Goal: Information Seeking & Learning: Learn about a topic

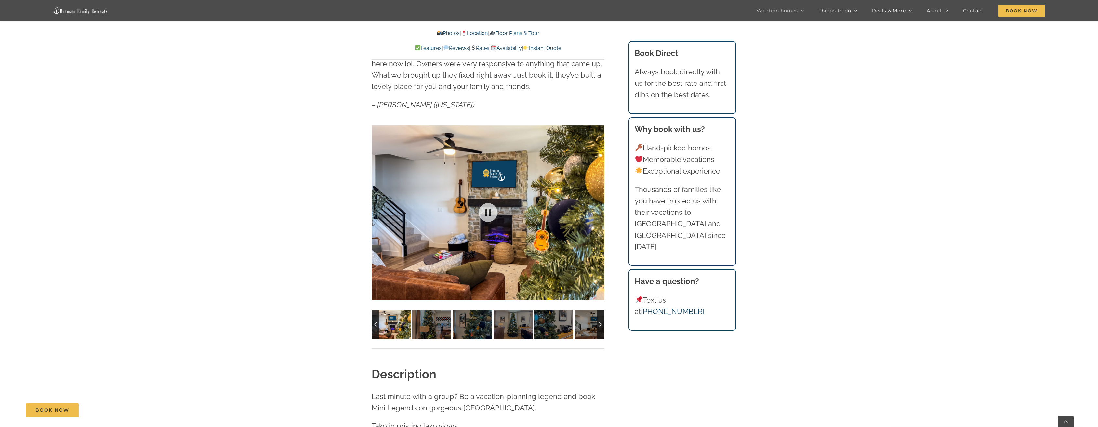
scroll to position [520, 0]
click at [439, 325] on img at bounding box center [431, 324] width 39 height 29
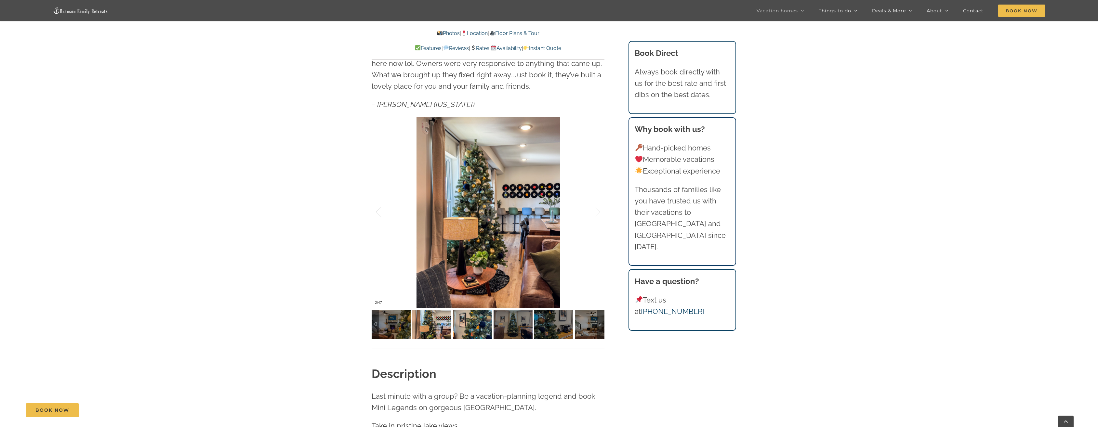
click at [477, 322] on img at bounding box center [472, 324] width 39 height 29
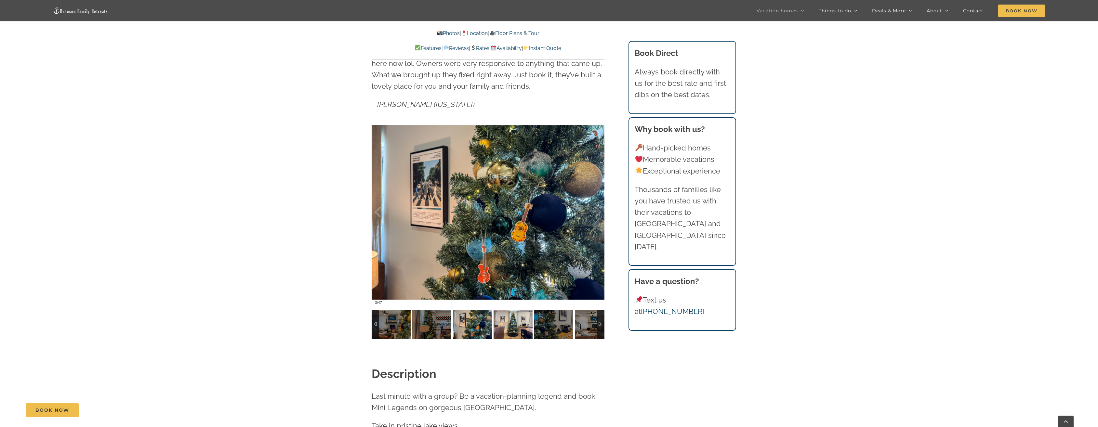
click at [511, 330] on img at bounding box center [513, 324] width 39 height 29
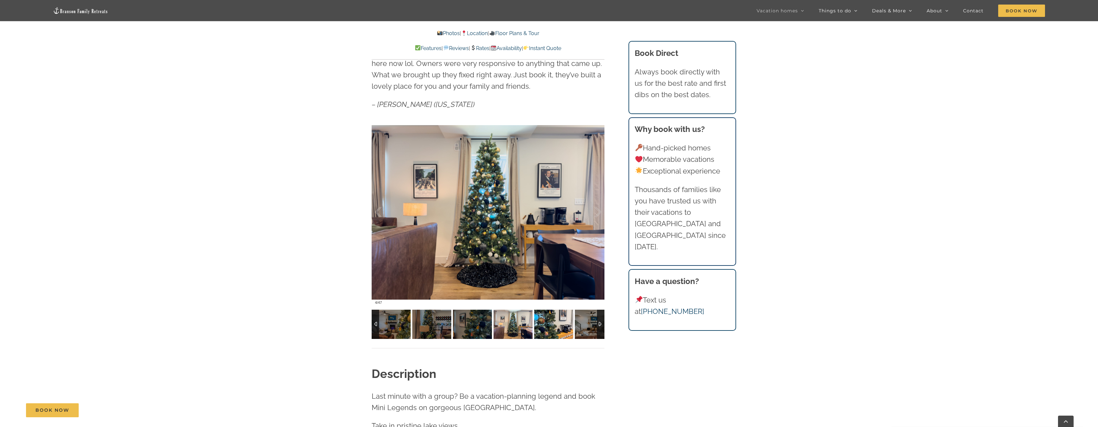
click at [558, 327] on img at bounding box center [553, 324] width 39 height 29
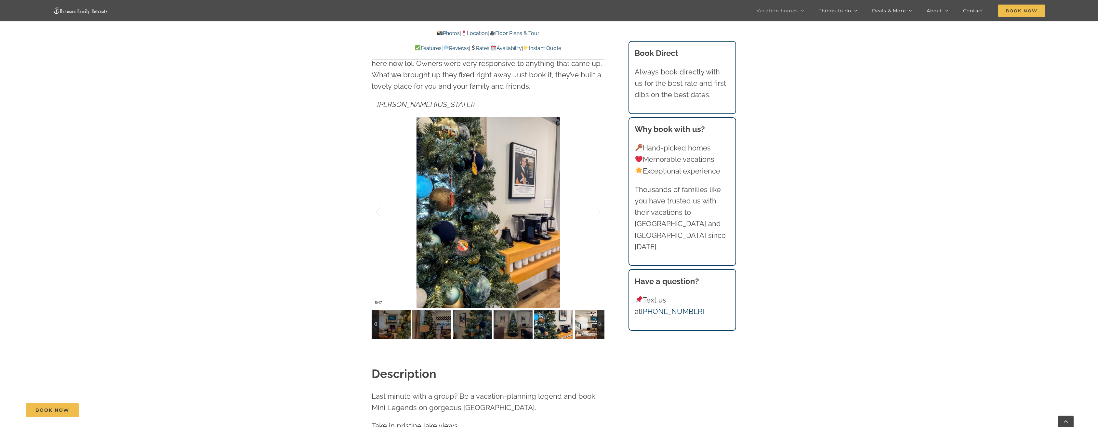
click at [586, 321] on img at bounding box center [594, 324] width 39 height 29
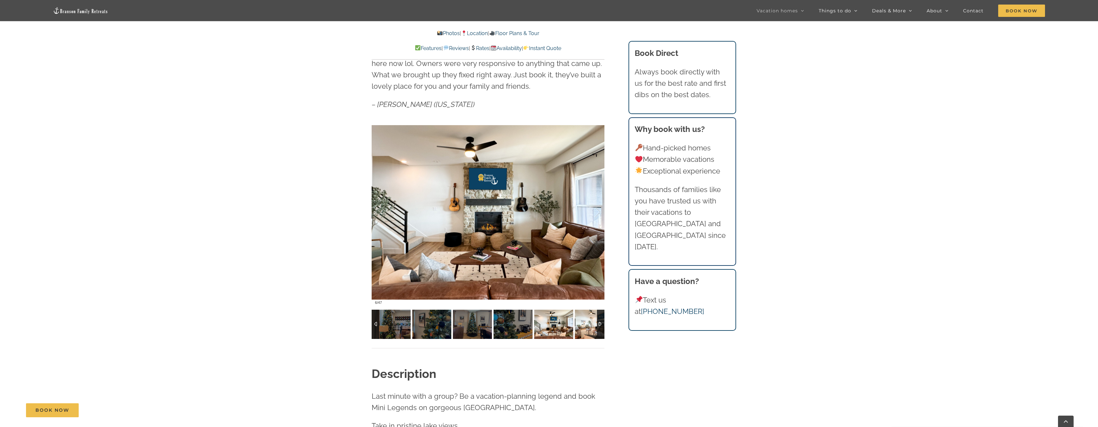
click at [583, 325] on img at bounding box center [594, 324] width 39 height 29
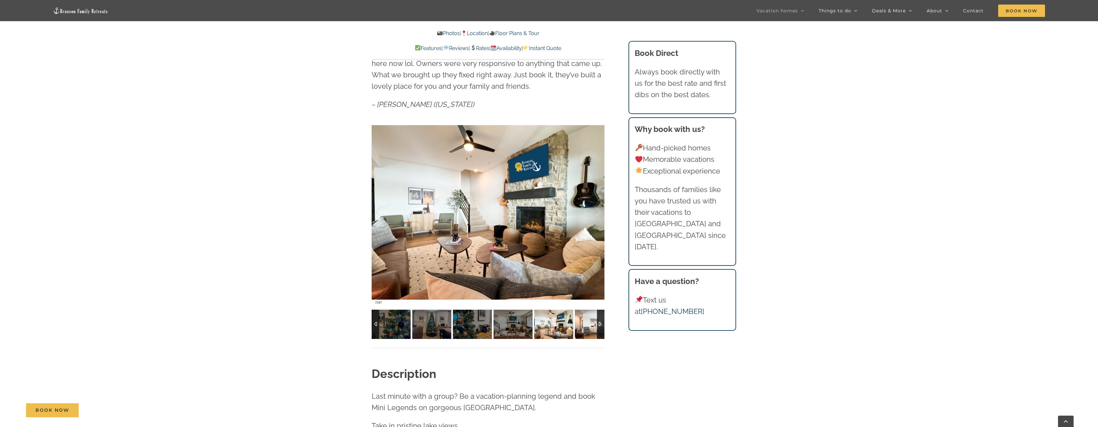
click at [583, 325] on img at bounding box center [594, 324] width 39 height 29
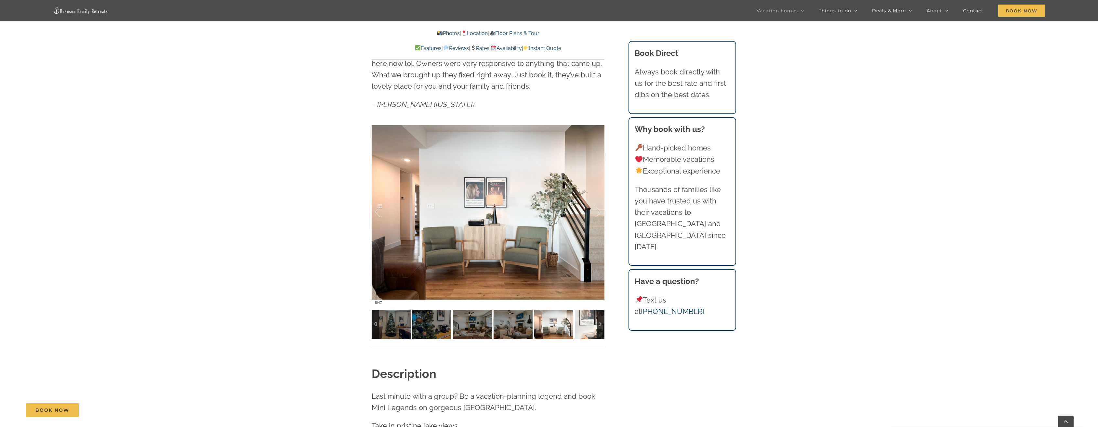
click at [583, 325] on img at bounding box center [594, 324] width 39 height 29
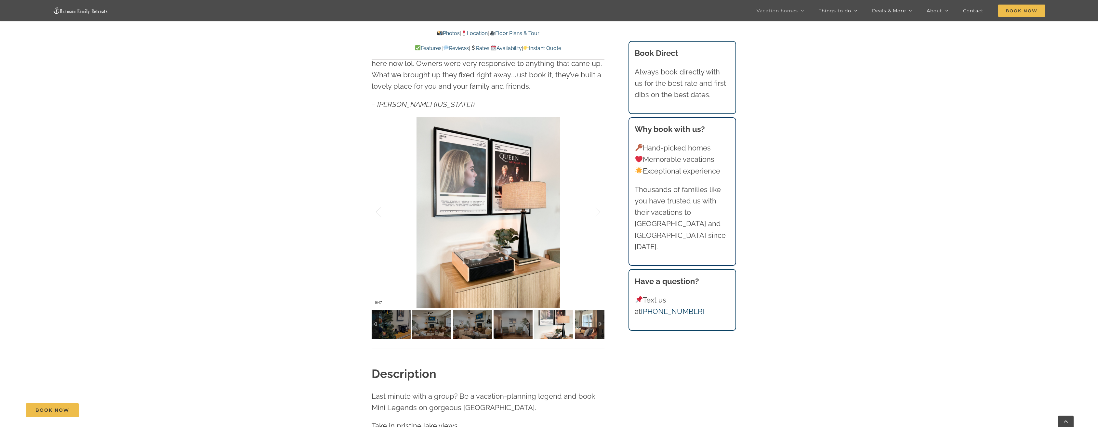
click at [583, 325] on img at bounding box center [594, 324] width 39 height 29
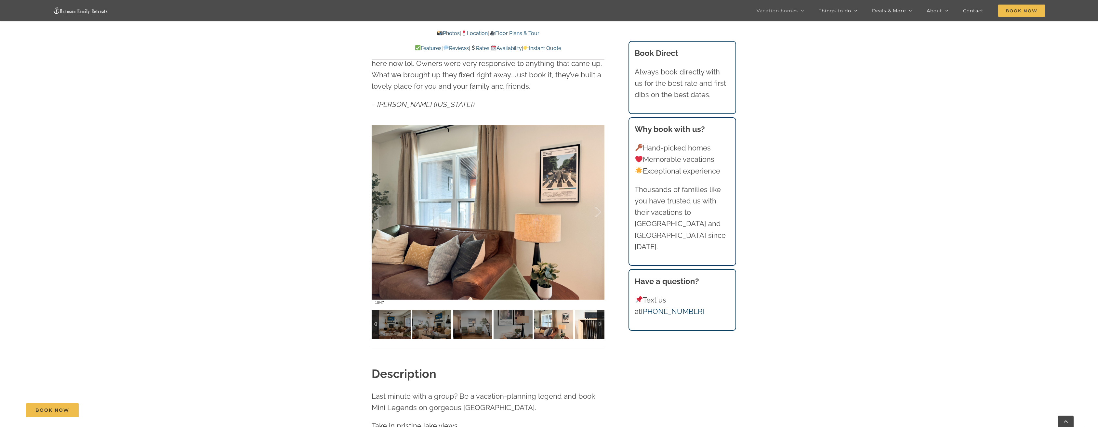
click at [583, 325] on img at bounding box center [594, 324] width 39 height 29
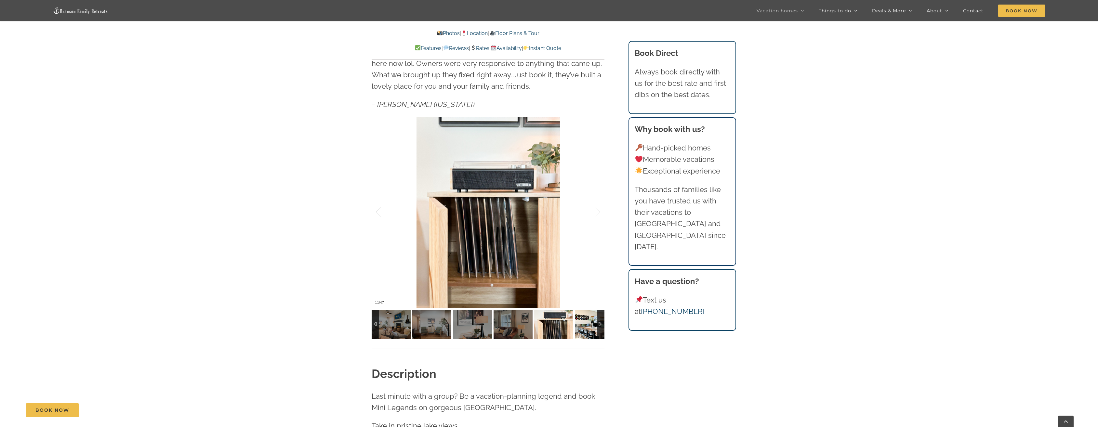
click at [582, 326] on img at bounding box center [594, 324] width 39 height 29
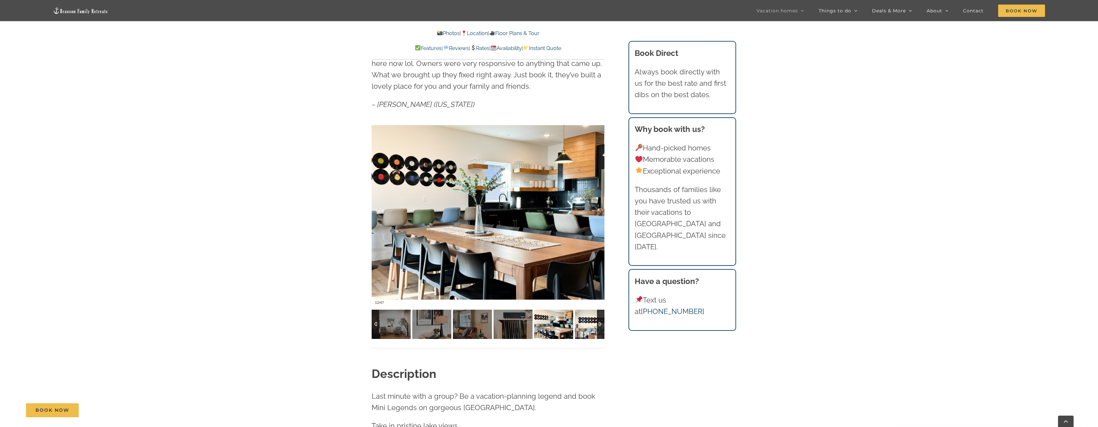
click at [582, 326] on img at bounding box center [594, 324] width 39 height 29
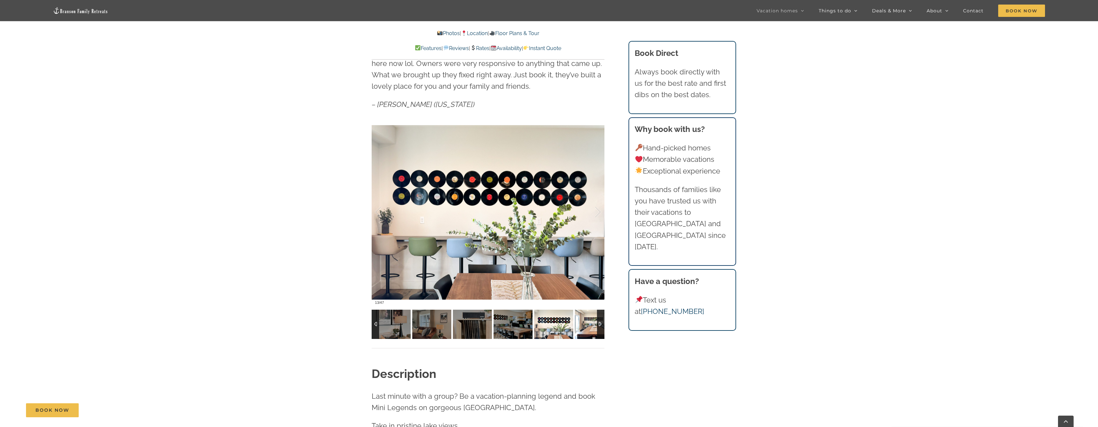
click at [580, 326] on img at bounding box center [594, 324] width 39 height 29
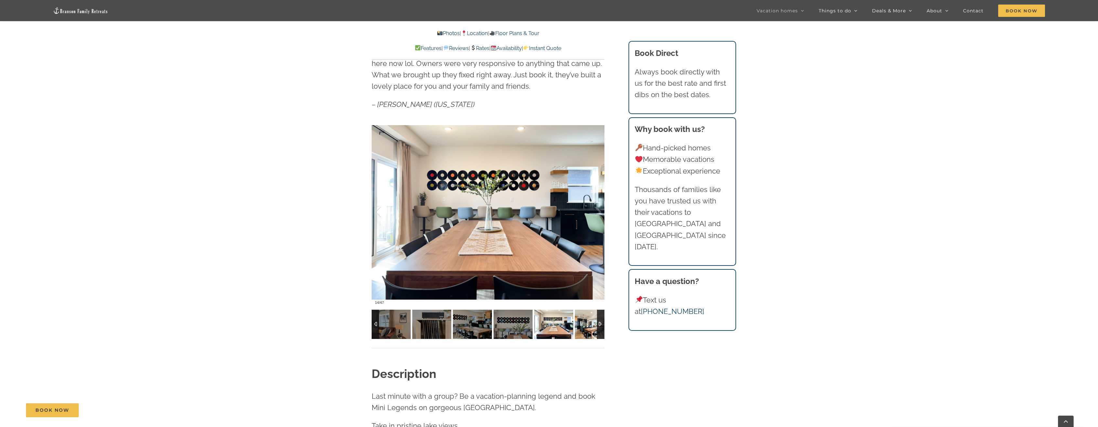
click at [580, 326] on img at bounding box center [594, 324] width 39 height 29
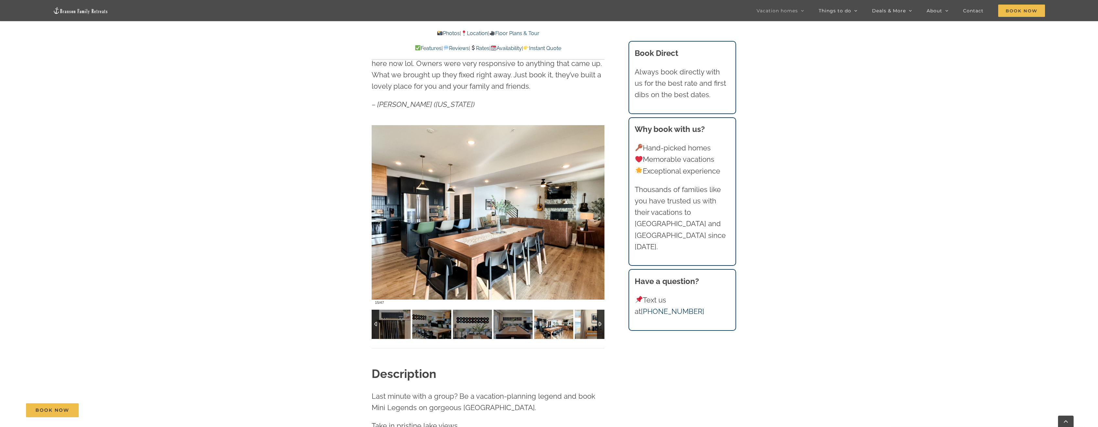
click at [580, 326] on img at bounding box center [594, 324] width 39 height 29
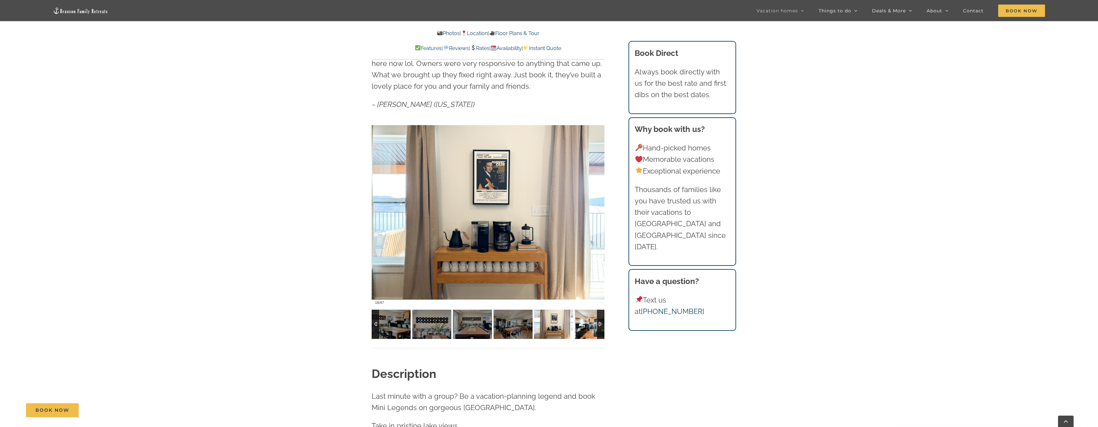
click at [579, 327] on img at bounding box center [594, 324] width 39 height 29
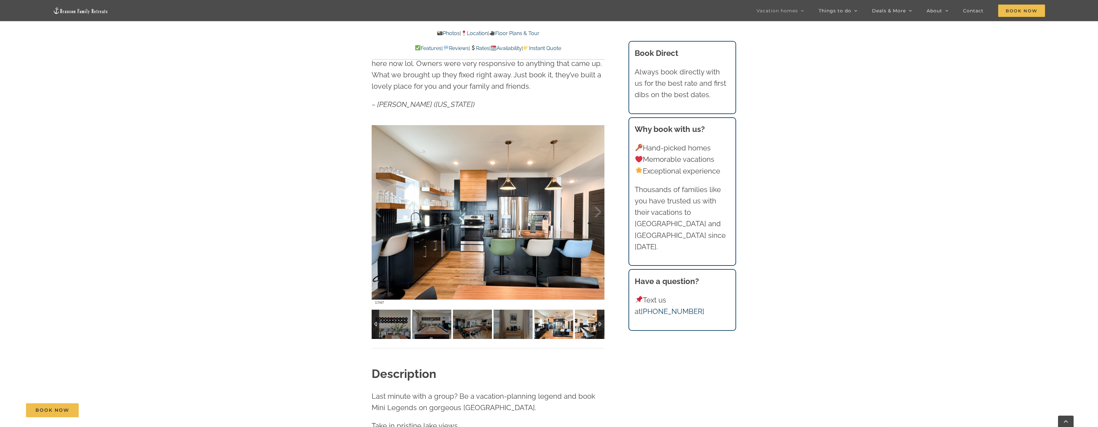
click at [579, 327] on img at bounding box center [594, 324] width 39 height 29
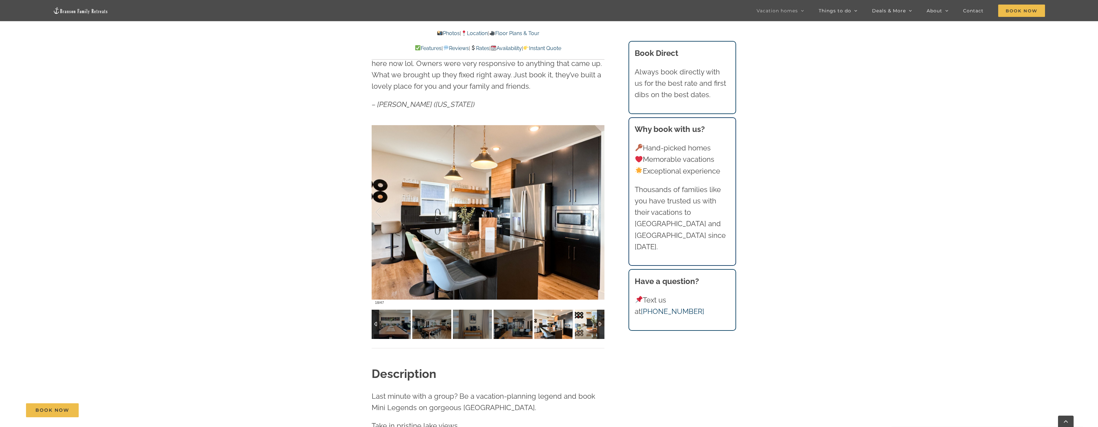
click at [579, 327] on img at bounding box center [594, 324] width 39 height 29
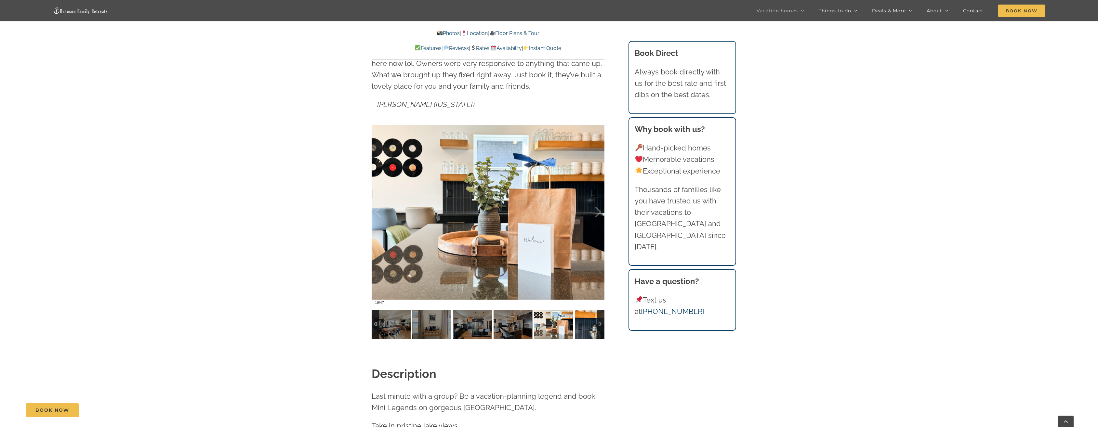
click at [579, 327] on img at bounding box center [594, 324] width 39 height 29
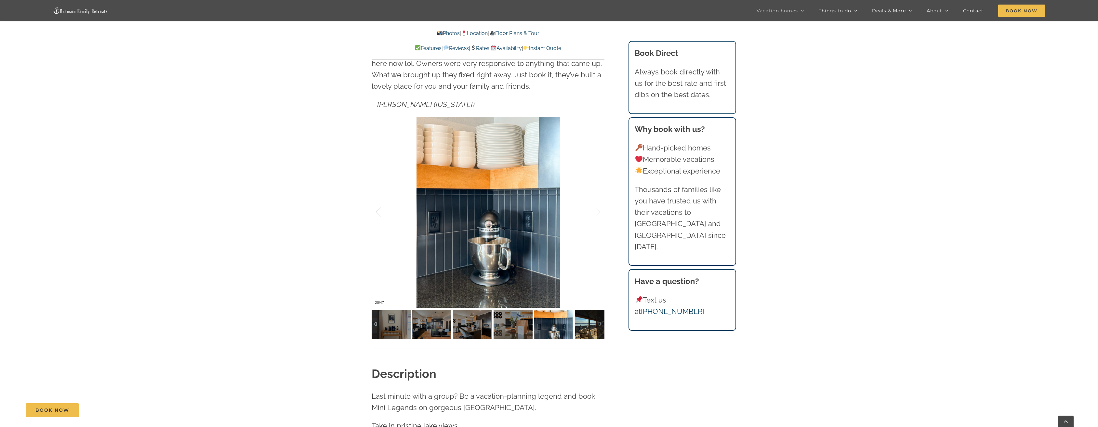
click at [579, 327] on img at bounding box center [594, 324] width 39 height 29
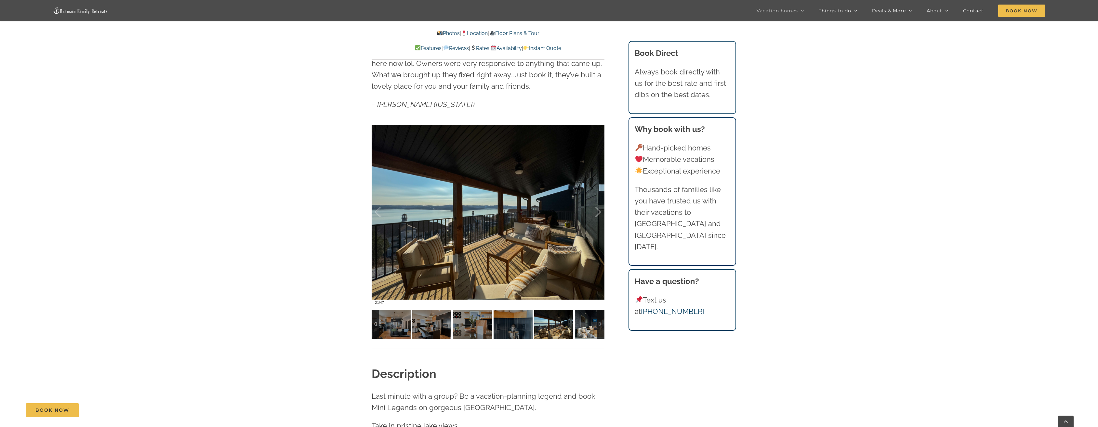
click at [579, 327] on img at bounding box center [594, 324] width 39 height 29
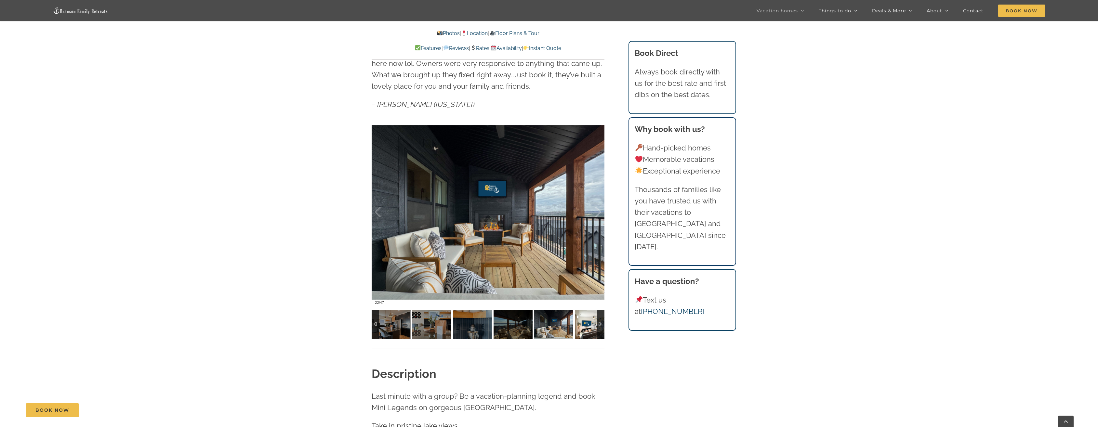
click at [579, 327] on img at bounding box center [594, 324] width 39 height 29
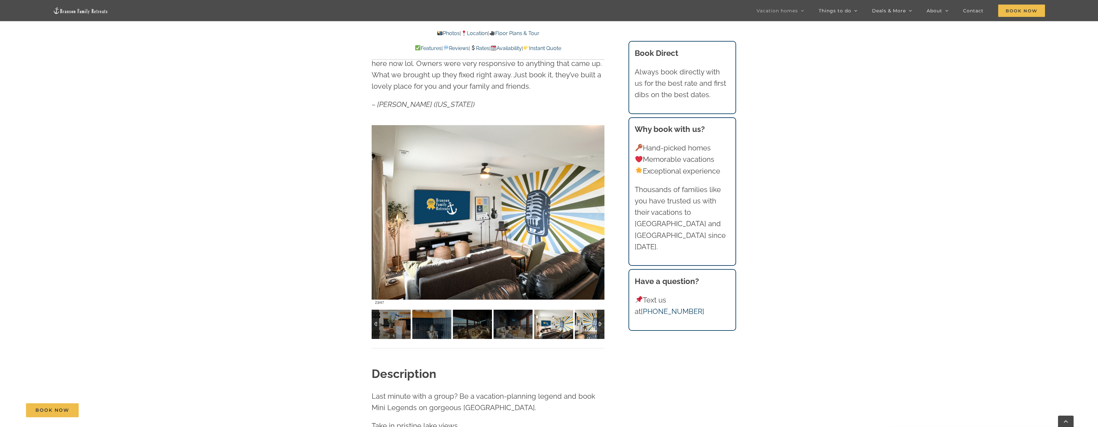
click at [579, 327] on img at bounding box center [594, 324] width 39 height 29
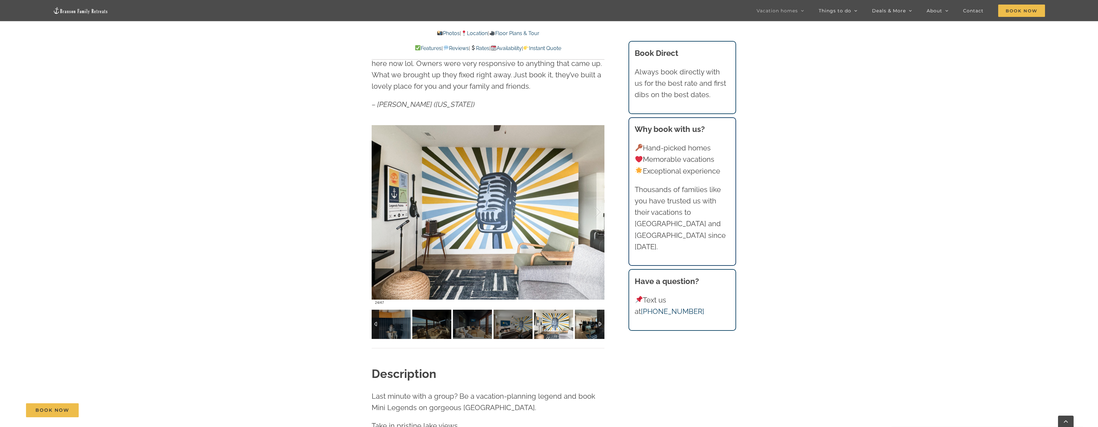
click at [579, 327] on img at bounding box center [594, 324] width 39 height 29
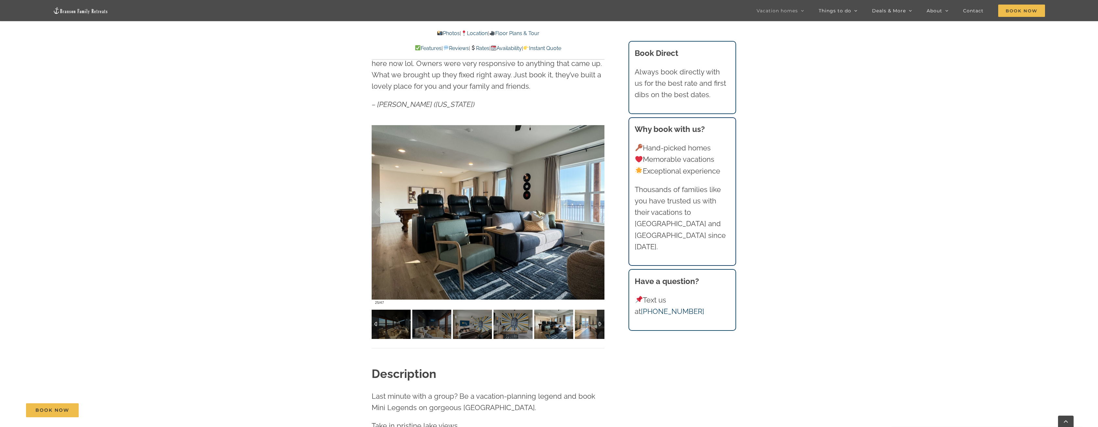
click at [579, 327] on img at bounding box center [594, 324] width 39 height 29
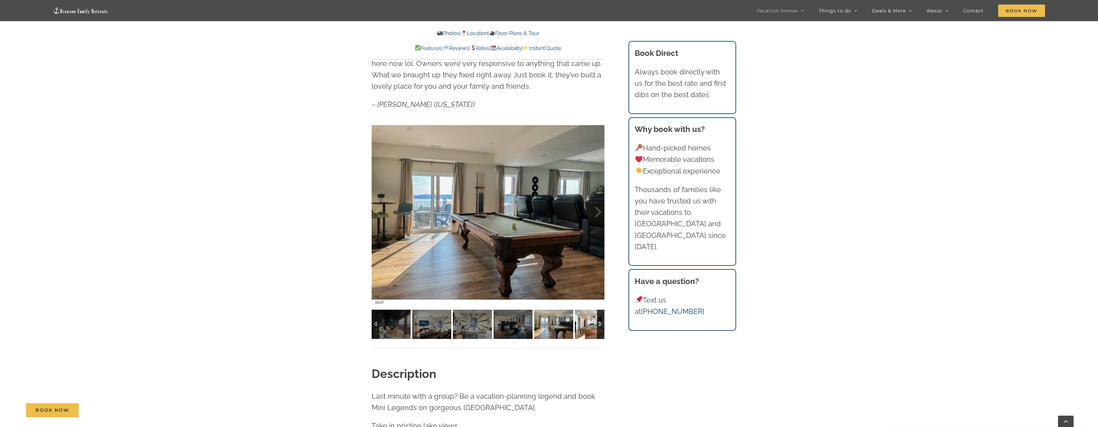
click at [579, 327] on img at bounding box center [594, 324] width 39 height 29
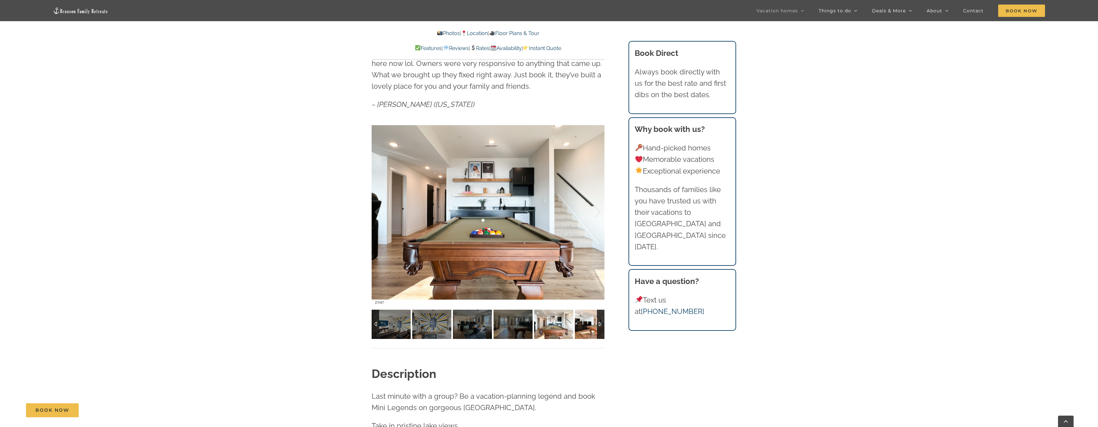
click at [579, 327] on img at bounding box center [594, 324] width 39 height 29
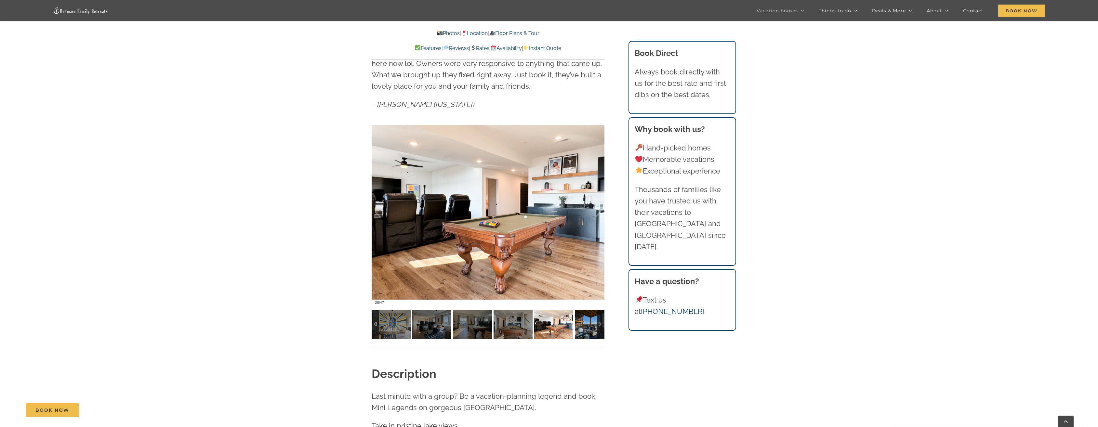
click at [579, 327] on img at bounding box center [594, 324] width 39 height 29
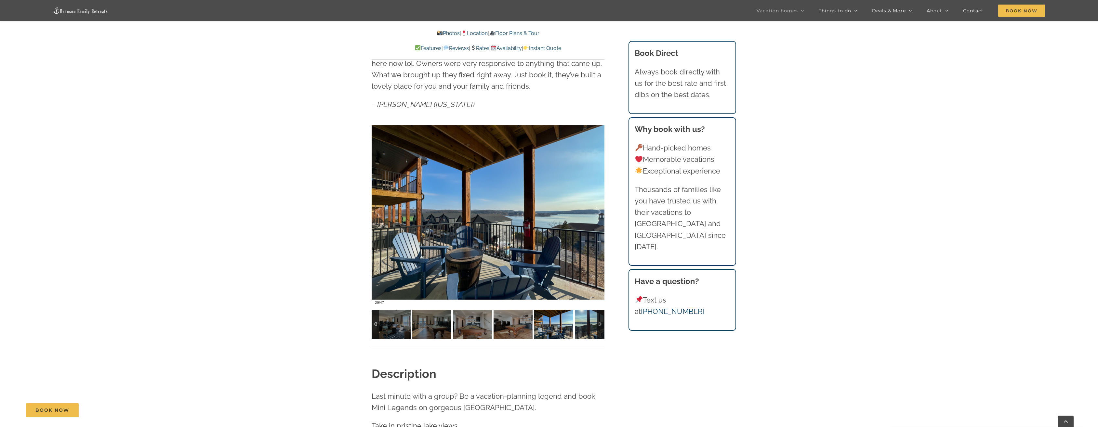
click at [579, 327] on img at bounding box center [594, 324] width 39 height 29
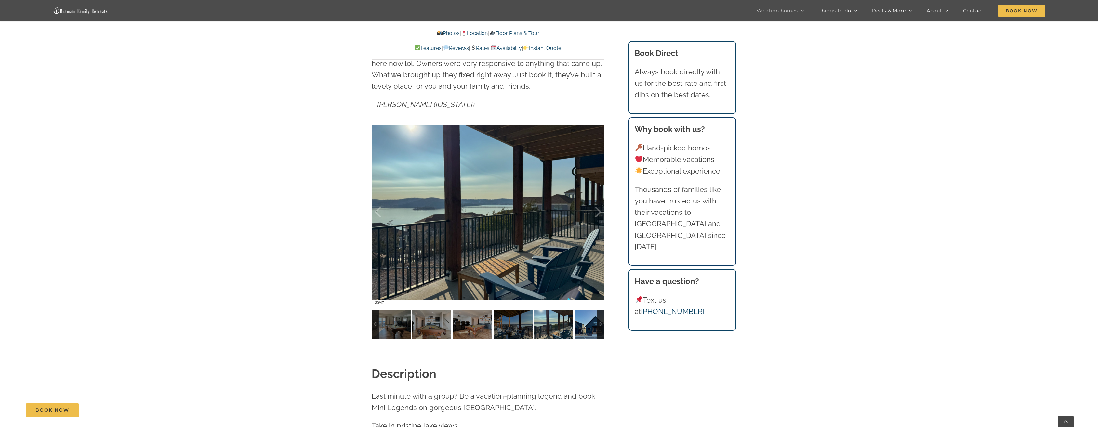
click at [579, 327] on img at bounding box center [594, 324] width 39 height 29
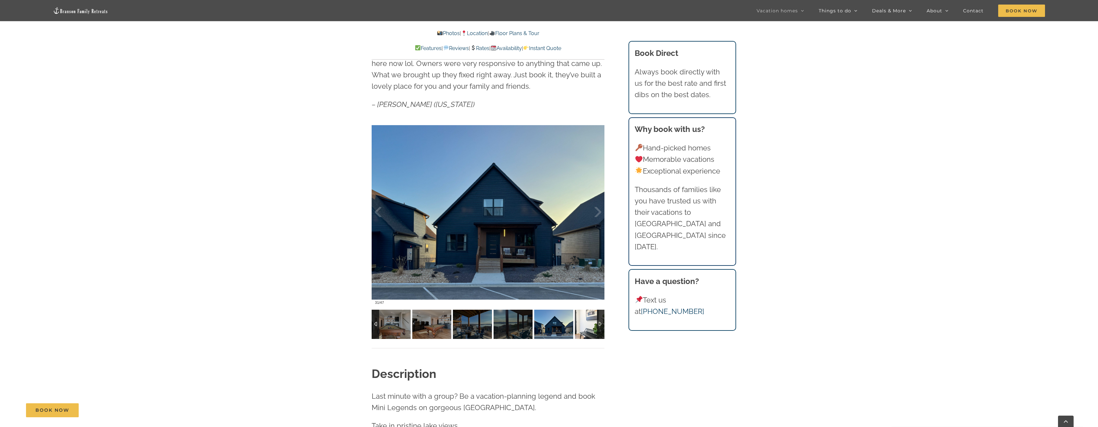
click at [579, 327] on img at bounding box center [594, 324] width 39 height 29
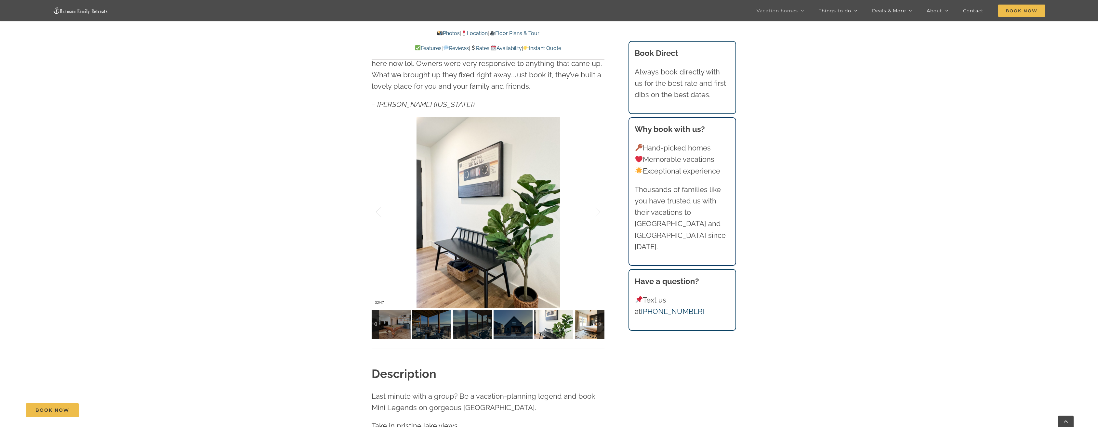
click at [586, 332] on img at bounding box center [594, 324] width 39 height 29
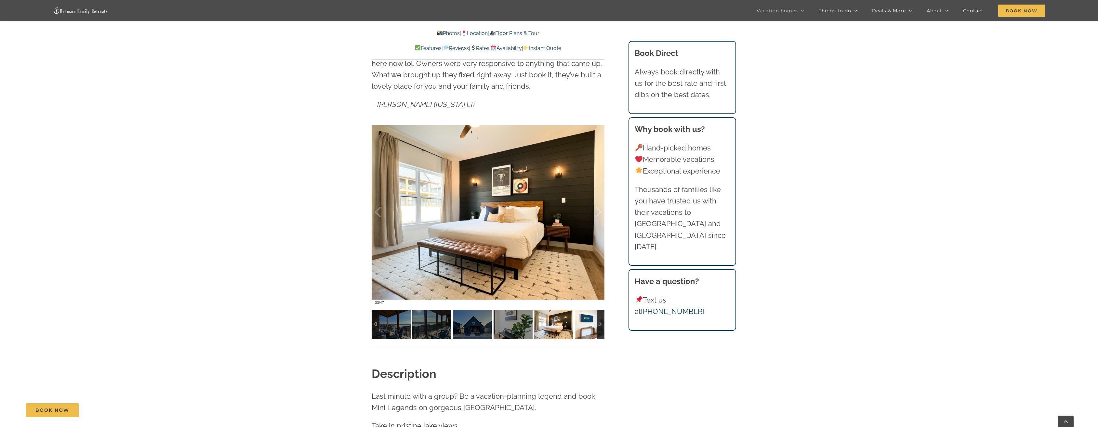
click at [586, 332] on img at bounding box center [594, 324] width 39 height 29
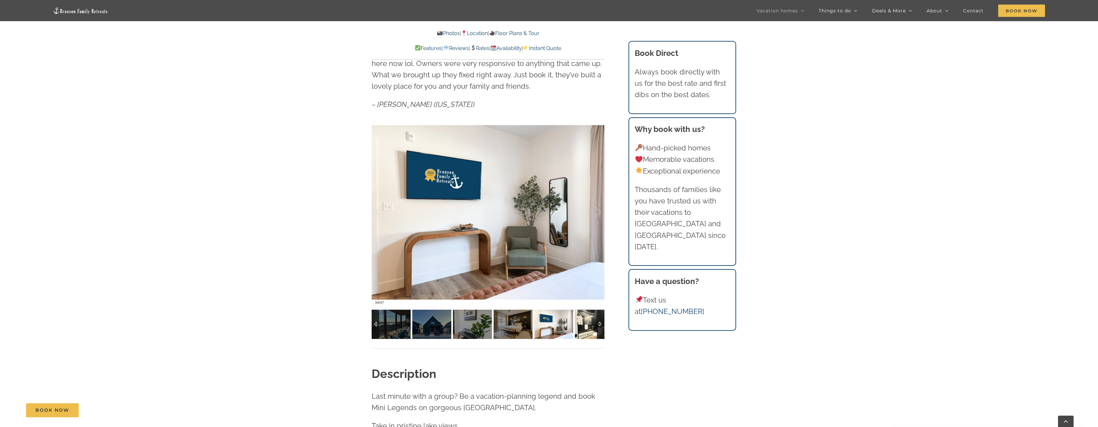
click at [587, 332] on img at bounding box center [594, 324] width 39 height 29
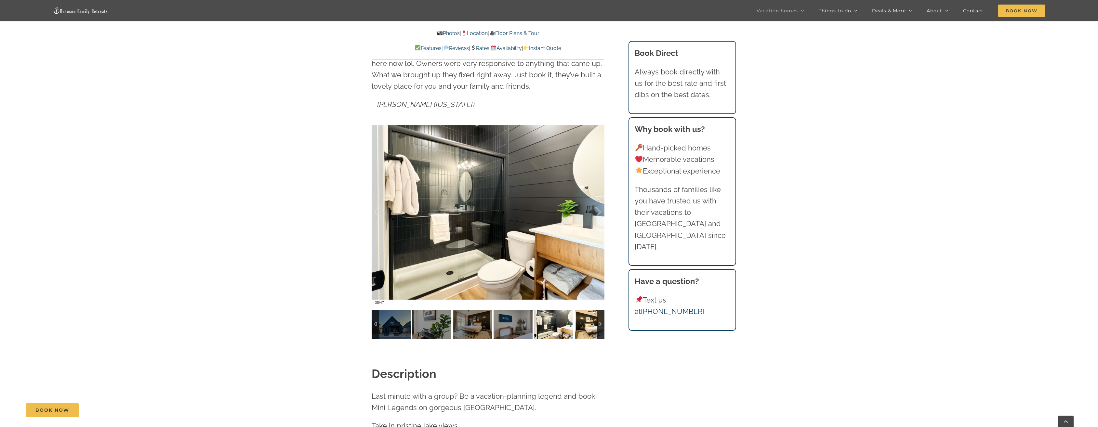
click at [587, 332] on img at bounding box center [594, 324] width 39 height 29
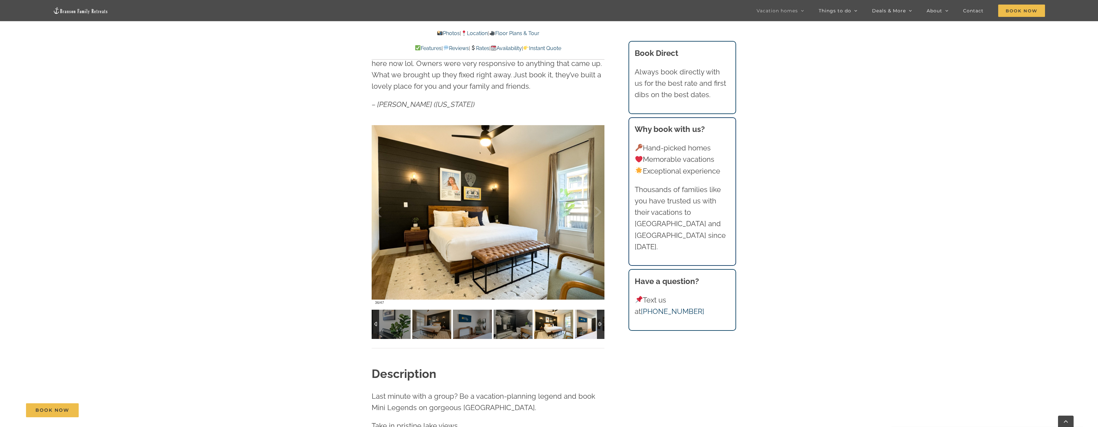
click at [587, 332] on img at bounding box center [594, 324] width 39 height 29
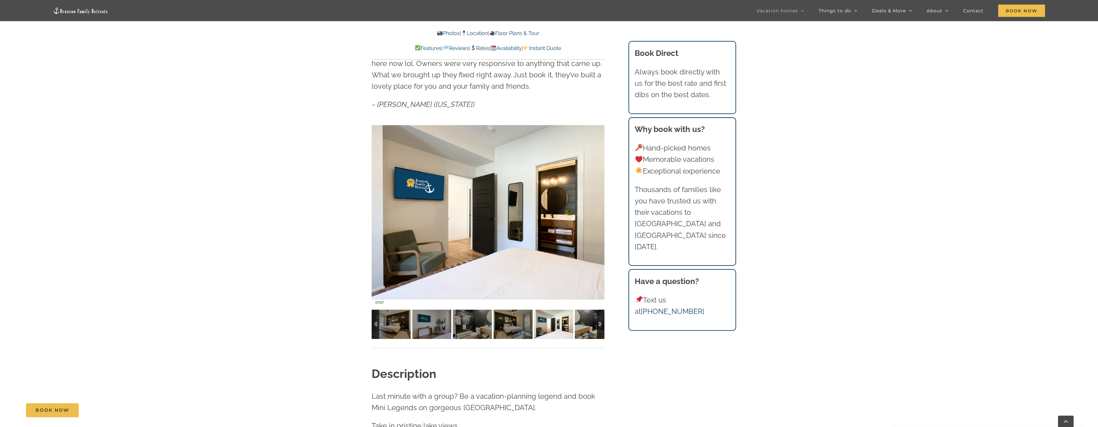
click at [587, 332] on img at bounding box center [594, 324] width 39 height 29
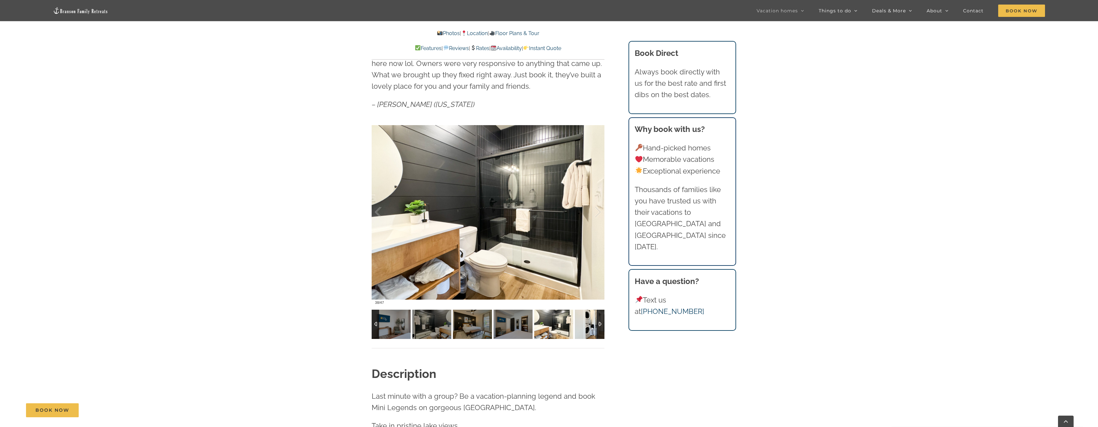
click at [587, 332] on img at bounding box center [594, 324] width 39 height 29
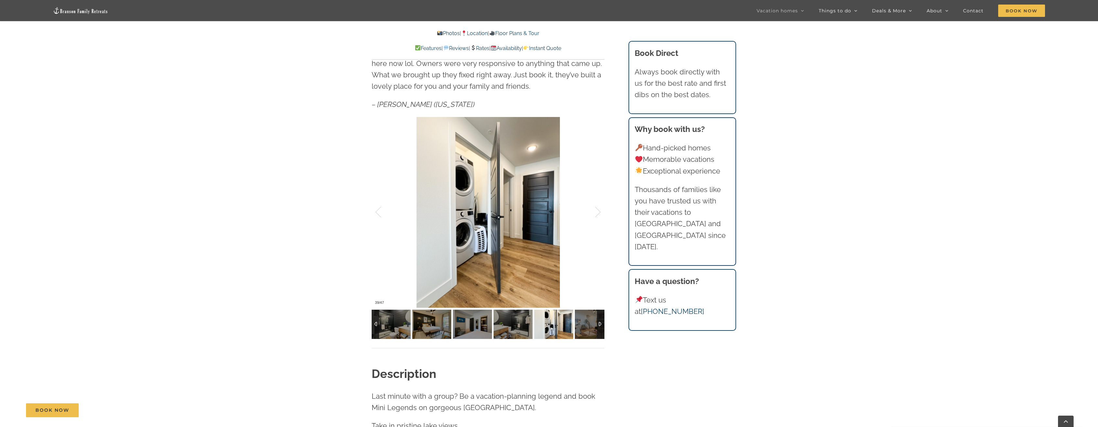
click at [573, 332] on img at bounding box center [553, 324] width 39 height 29
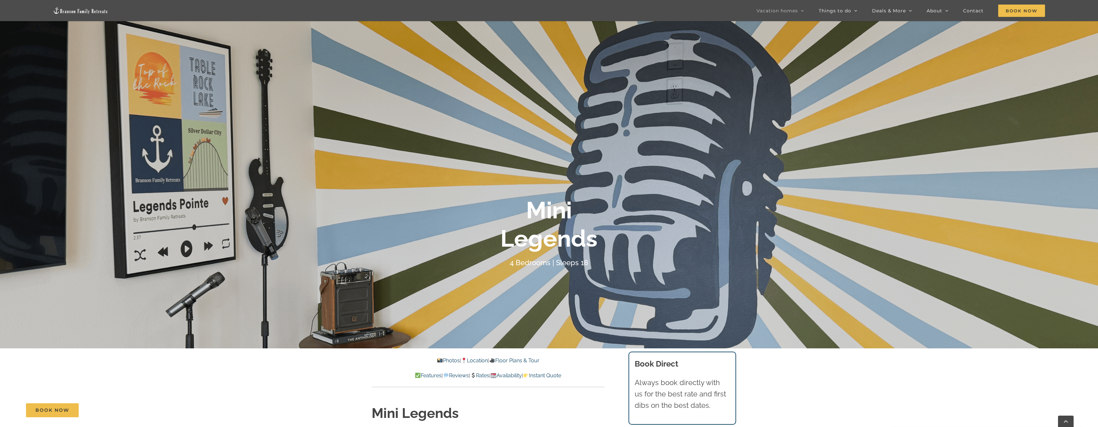
scroll to position [0, 0]
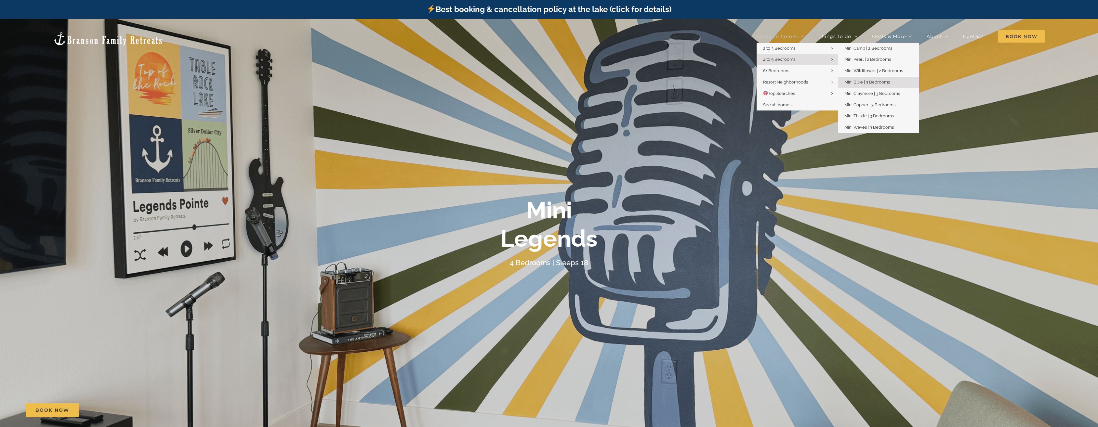
click at [886, 83] on span "Mini Blue | 3 Bedrooms" at bounding box center [868, 82] width 46 height 5
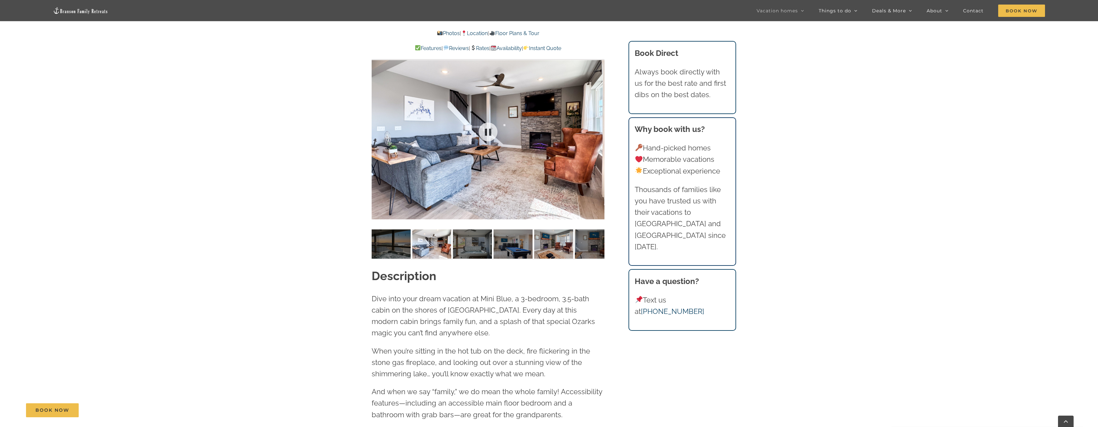
scroll to position [618, 0]
click at [480, 247] on img at bounding box center [472, 244] width 39 height 29
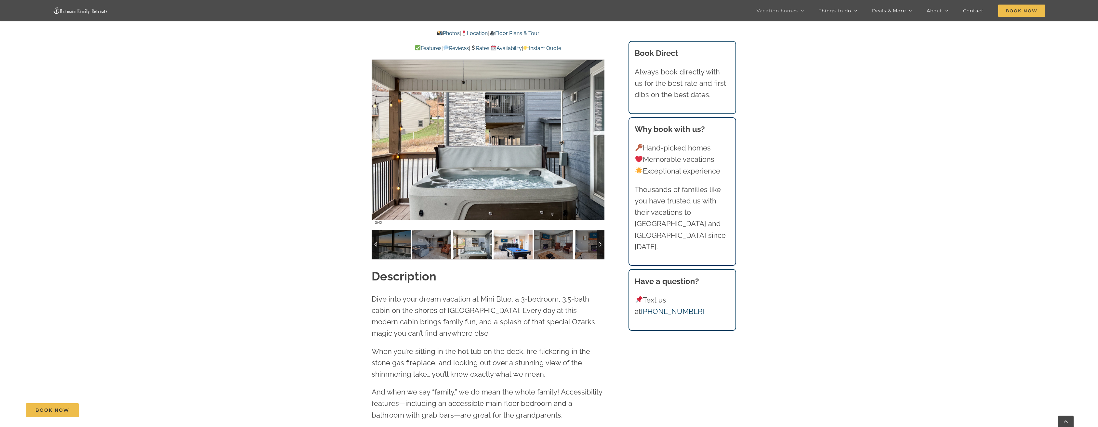
click at [509, 248] on img at bounding box center [513, 244] width 39 height 29
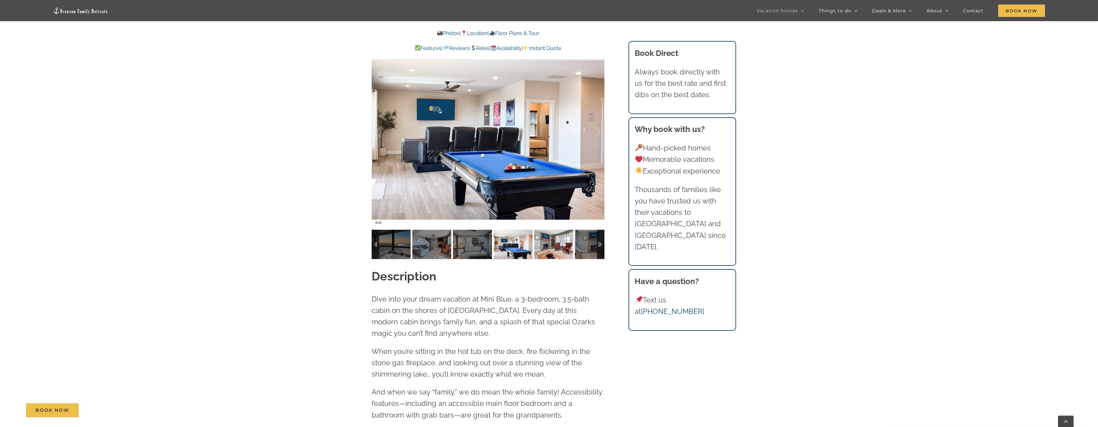
click at [538, 248] on img at bounding box center [553, 244] width 39 height 29
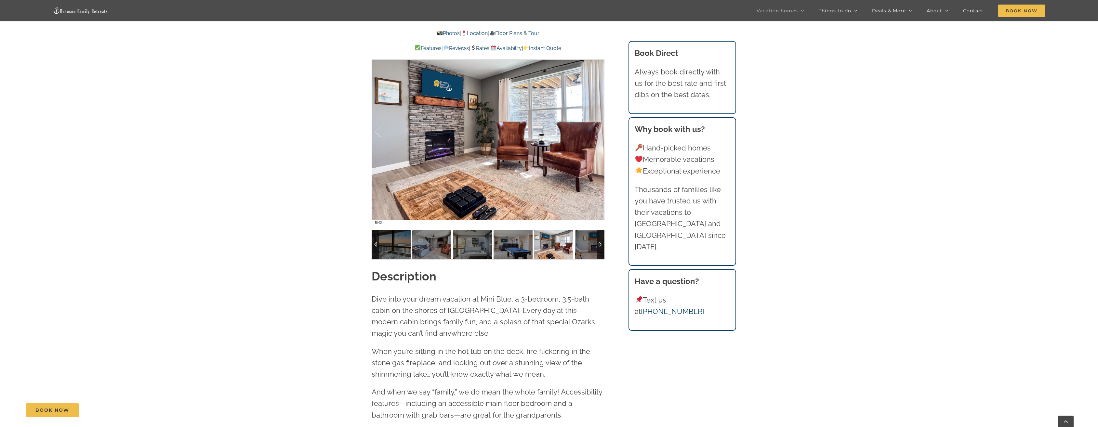
click at [553, 248] on img at bounding box center [553, 244] width 39 height 29
click at [583, 246] on img at bounding box center [594, 244] width 39 height 29
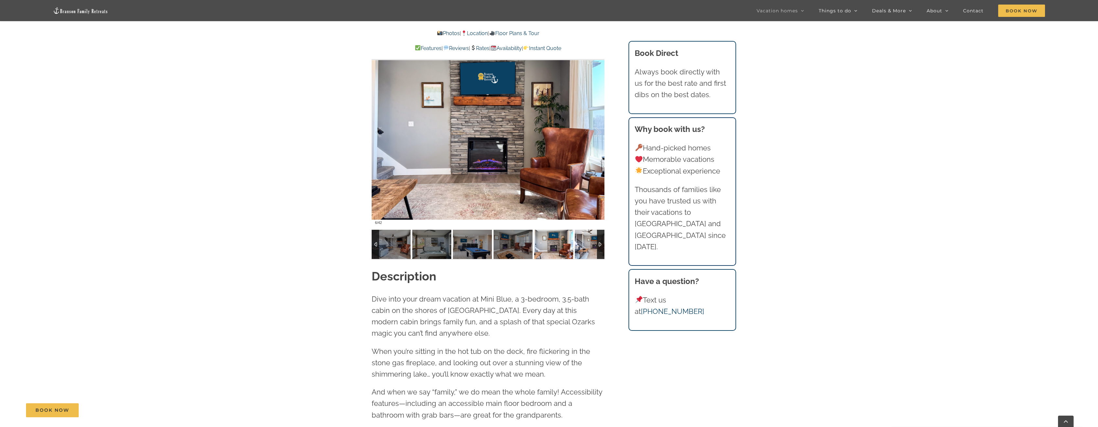
click at [583, 246] on img at bounding box center [594, 244] width 39 height 29
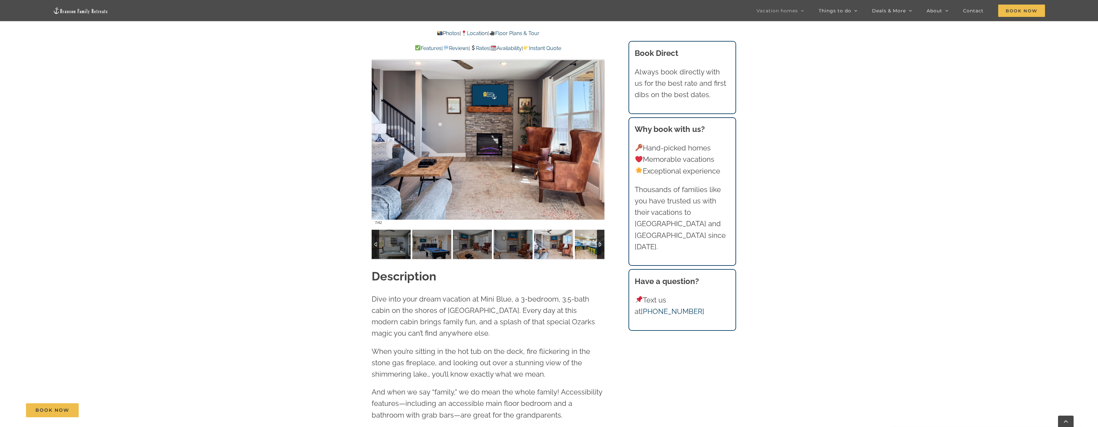
click at [583, 246] on img at bounding box center [594, 244] width 39 height 29
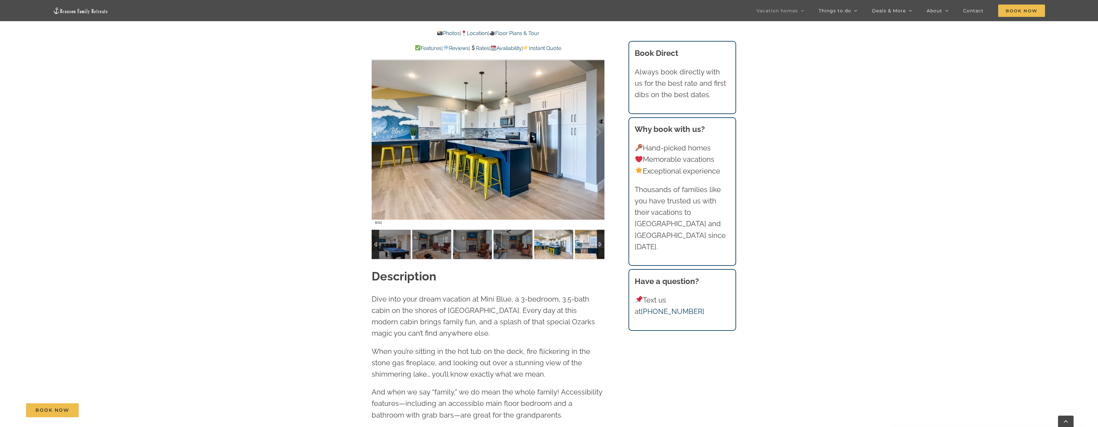
click at [583, 246] on img at bounding box center [594, 244] width 39 height 29
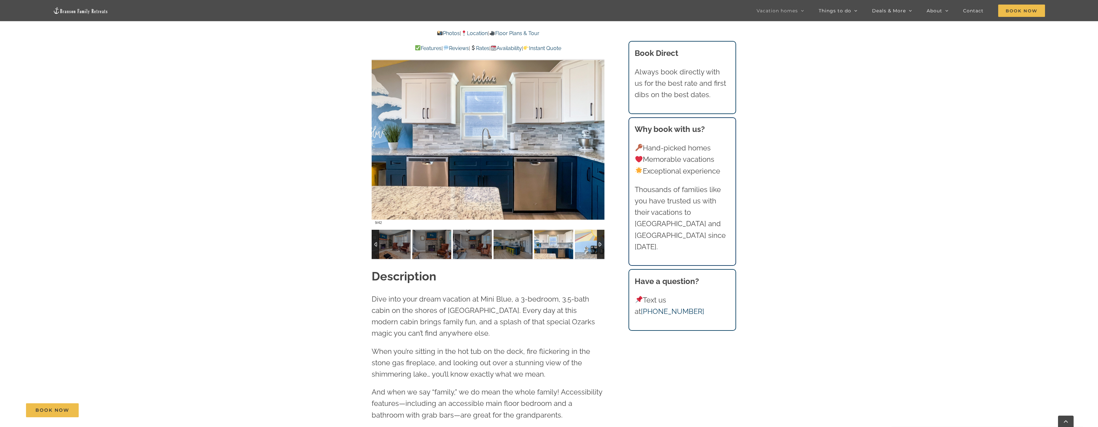
click at [583, 246] on img at bounding box center [594, 244] width 39 height 29
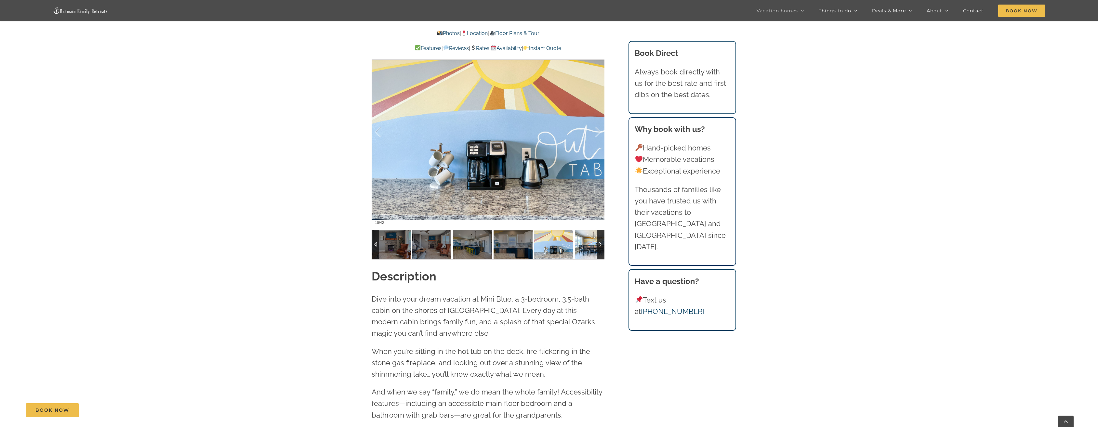
click at [583, 246] on img at bounding box center [594, 244] width 39 height 29
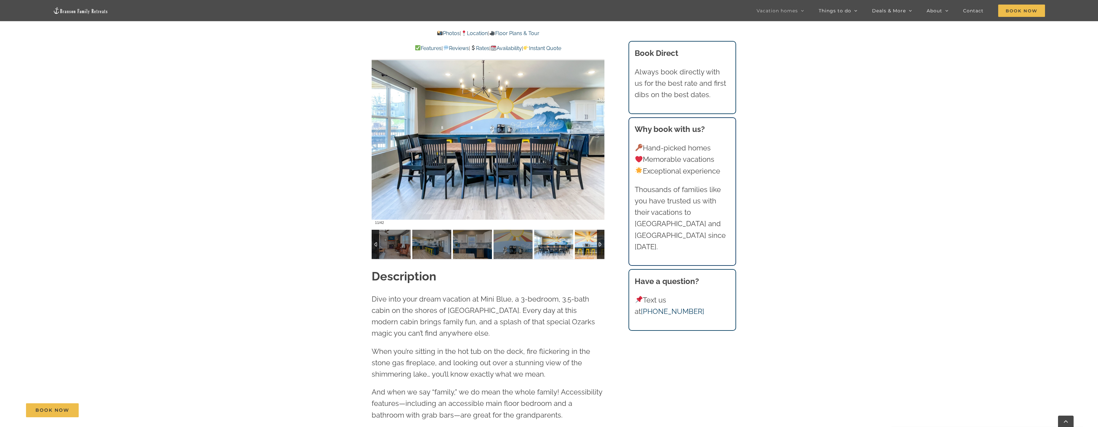
click at [583, 246] on img at bounding box center [594, 244] width 39 height 29
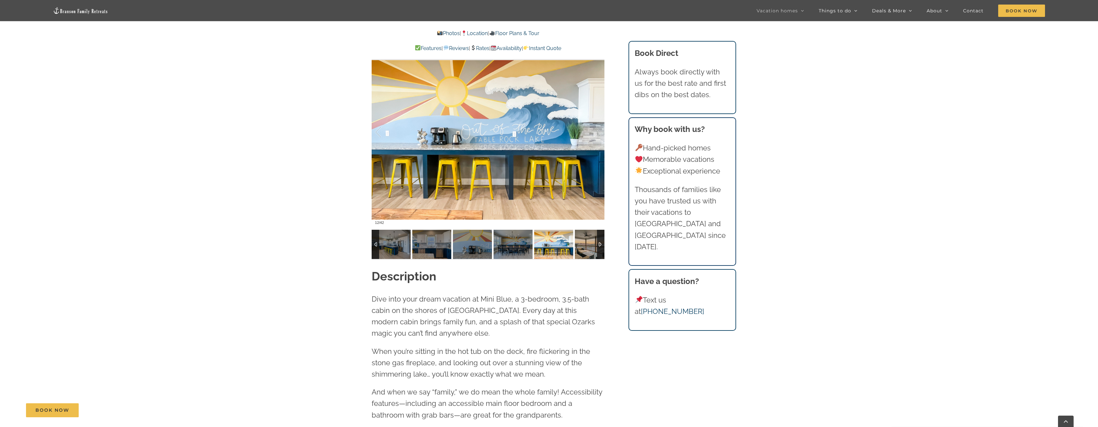
click at [583, 246] on img at bounding box center [594, 244] width 39 height 29
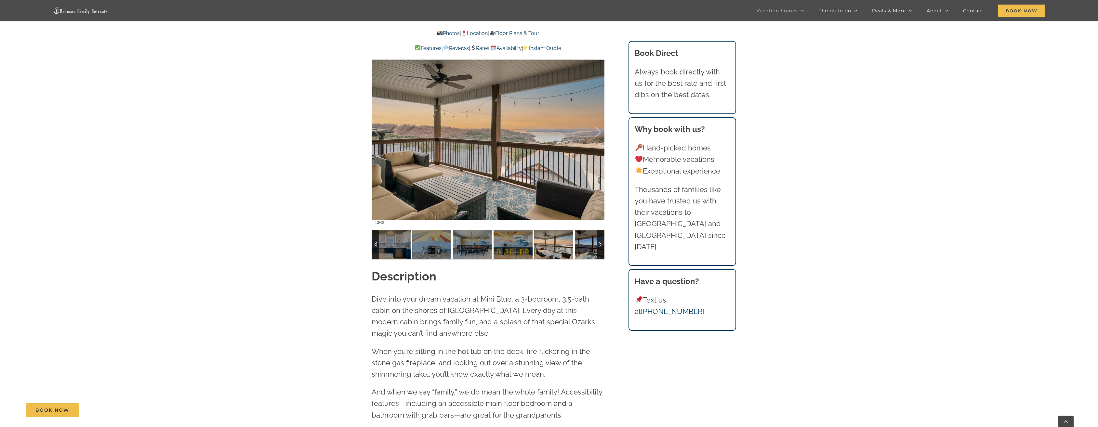
click at [583, 246] on img at bounding box center [594, 244] width 39 height 29
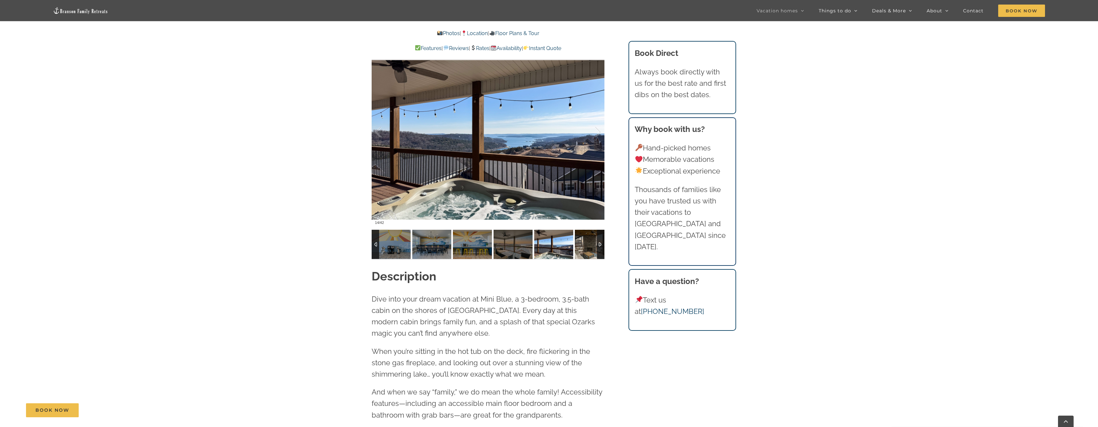
click at [583, 246] on img at bounding box center [594, 244] width 39 height 29
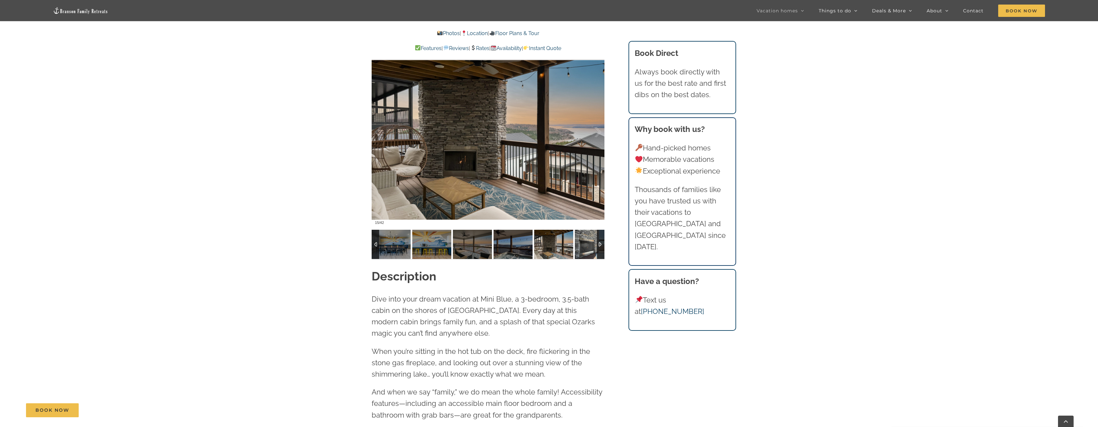
click at [583, 246] on img at bounding box center [594, 244] width 39 height 29
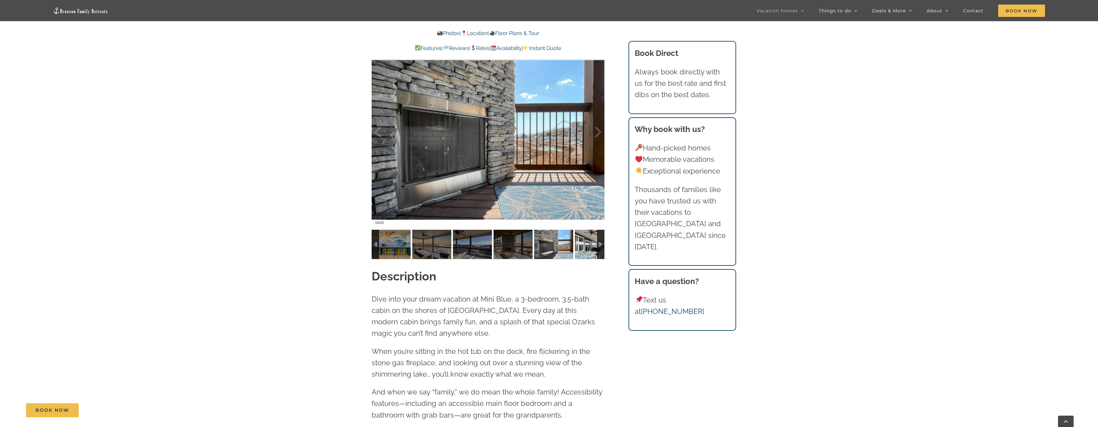
click at [583, 246] on img at bounding box center [594, 244] width 39 height 29
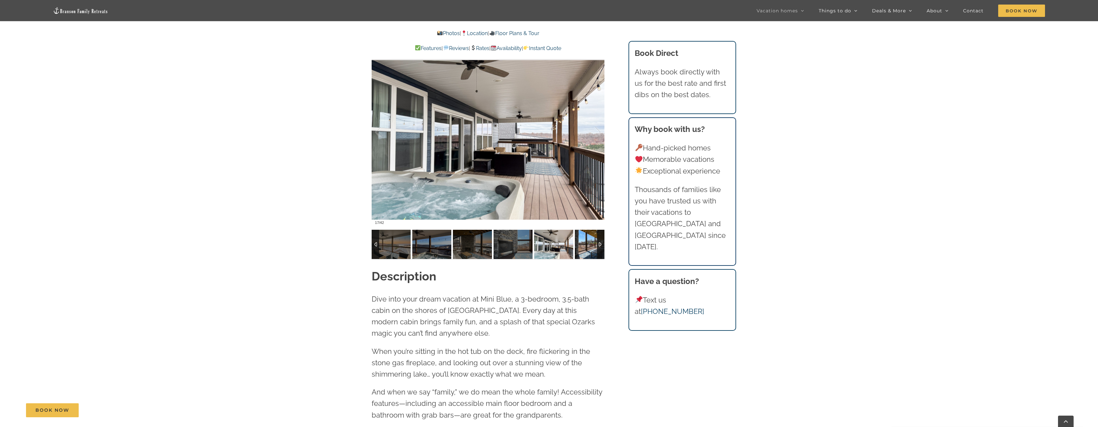
click at [583, 246] on img at bounding box center [594, 244] width 39 height 29
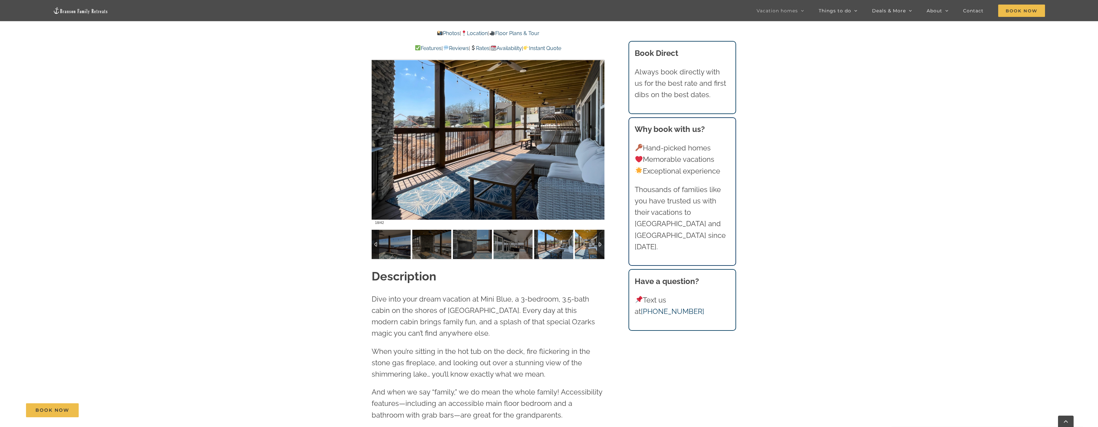
click at [583, 246] on img at bounding box center [594, 244] width 39 height 29
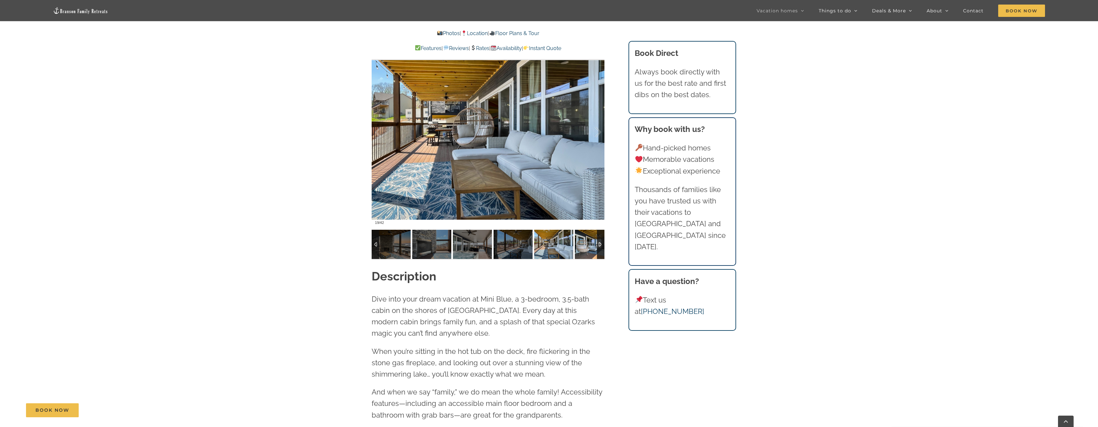
click at [583, 246] on img at bounding box center [594, 244] width 39 height 29
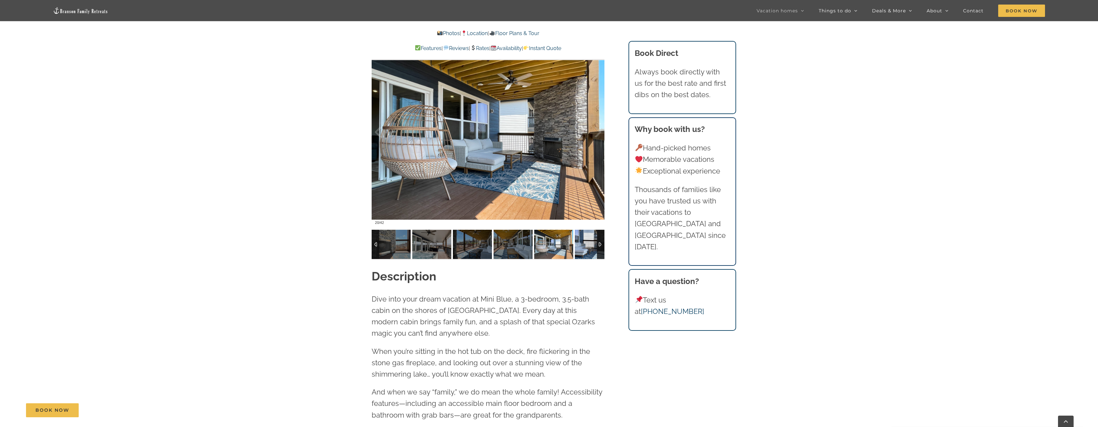
click at [583, 246] on img at bounding box center [594, 244] width 39 height 29
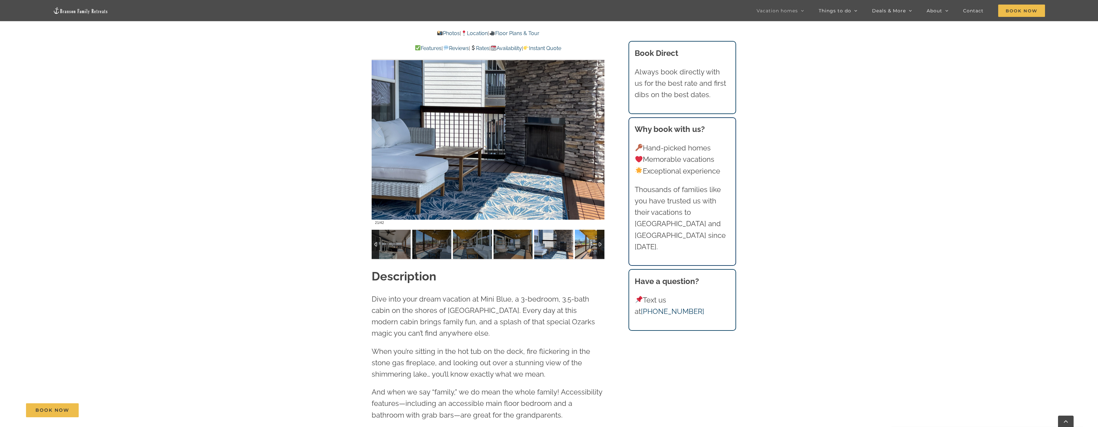
click at [583, 246] on img at bounding box center [594, 244] width 39 height 29
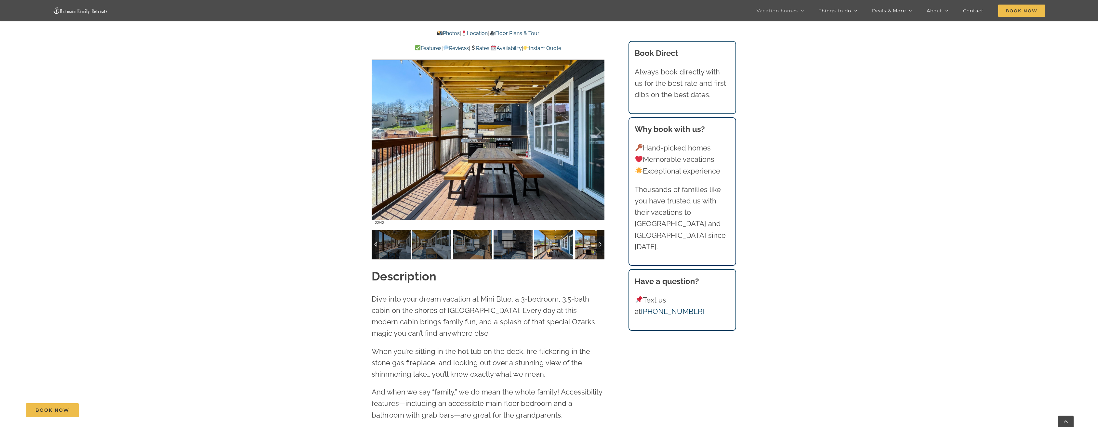
click at [583, 246] on img at bounding box center [594, 244] width 39 height 29
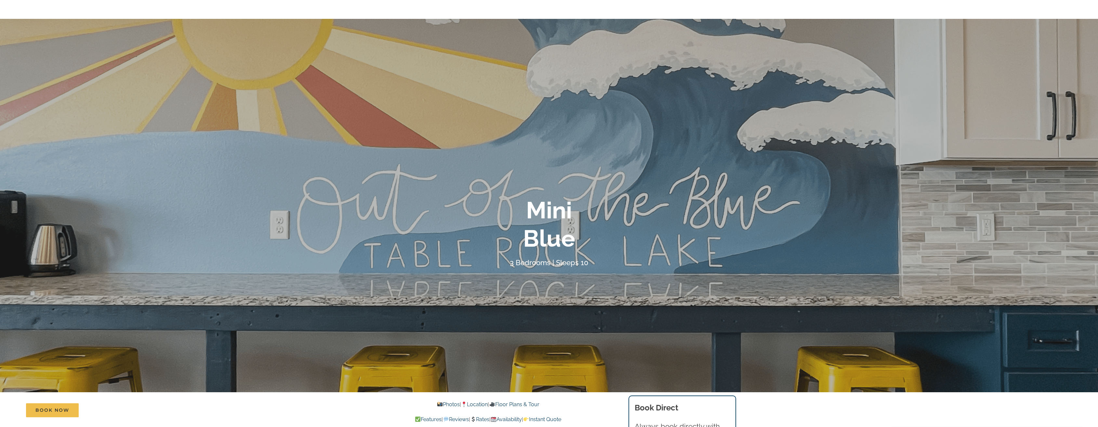
scroll to position [0, 0]
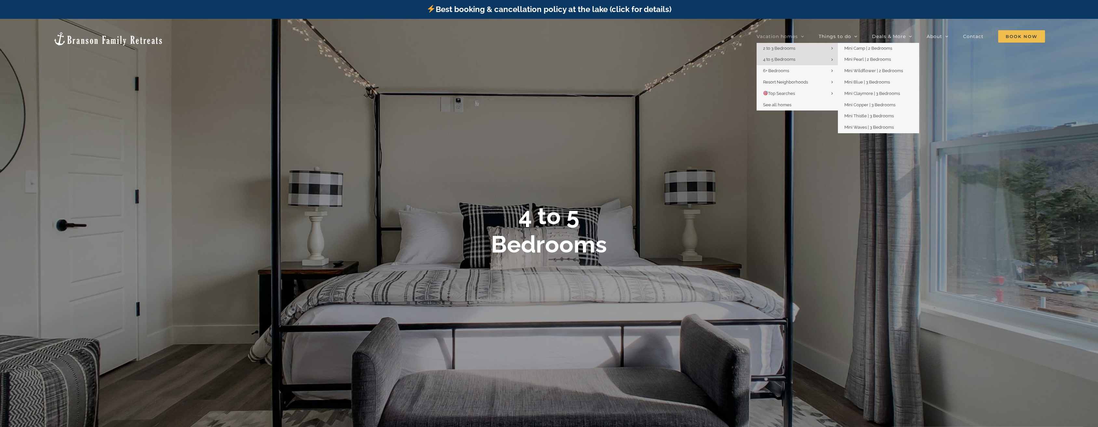
click at [787, 50] on span "2 to 3 Bedrooms" at bounding box center [779, 48] width 32 height 5
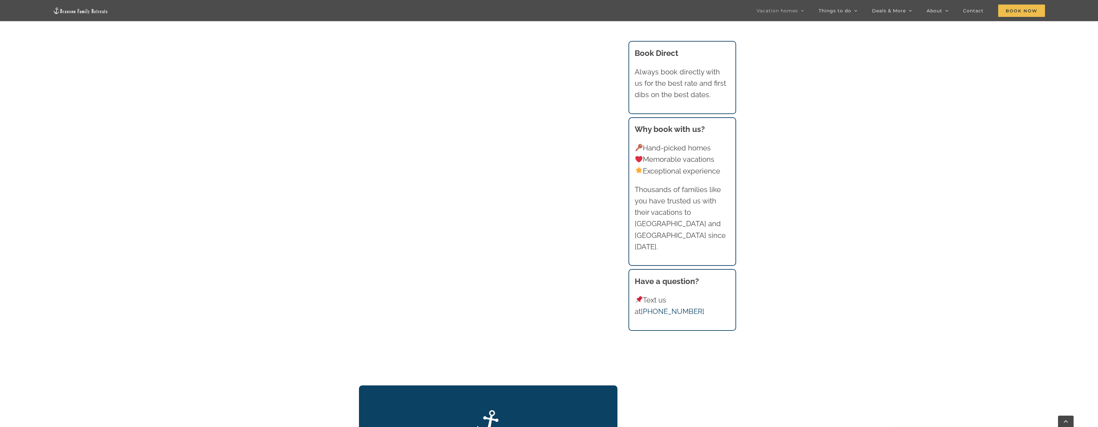
scroll to position [748, 0]
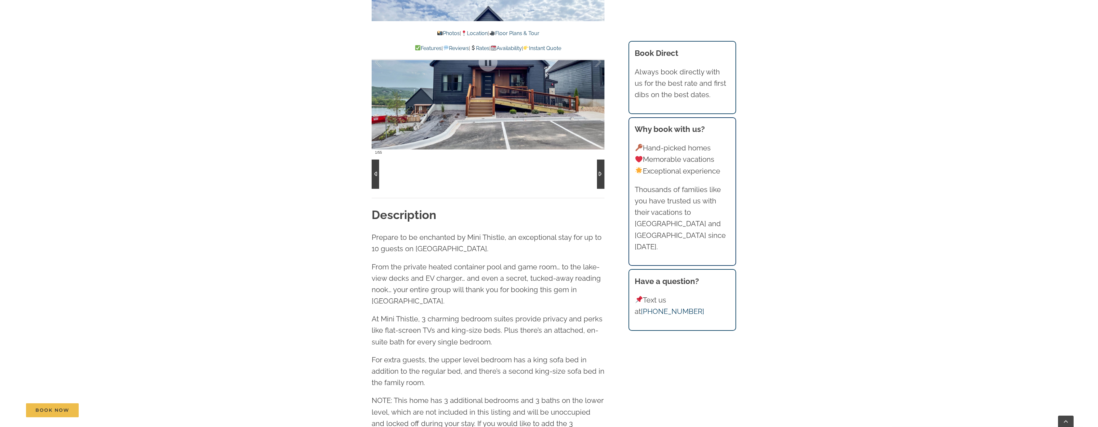
scroll to position [748, 0]
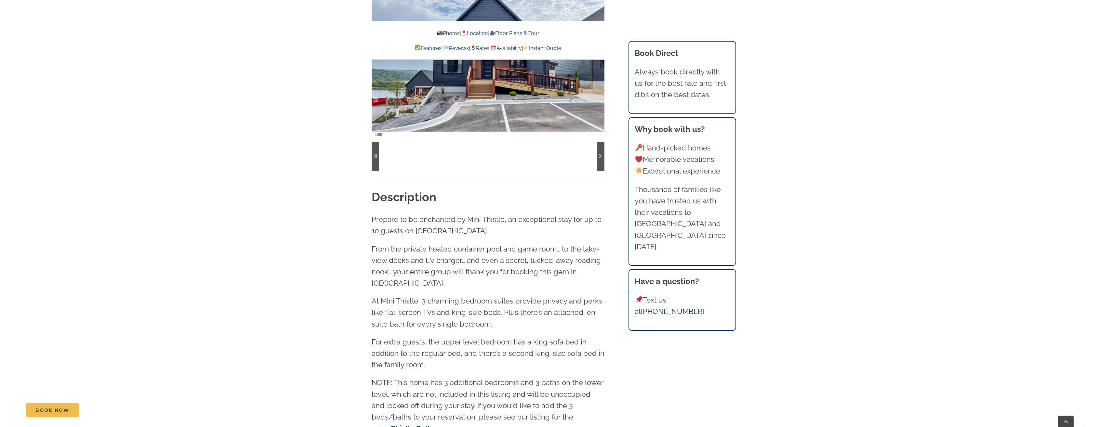
click at [599, 154] on div at bounding box center [600, 156] width 7 height 29
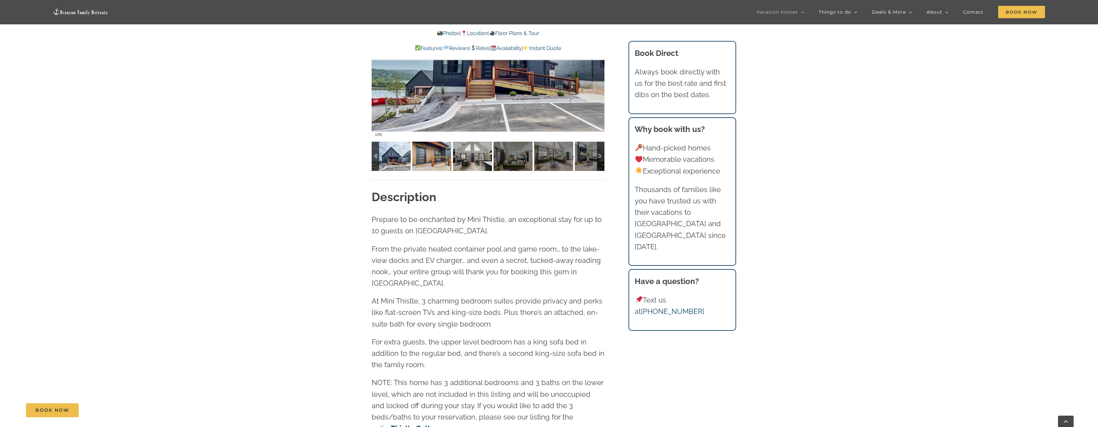
click at [439, 150] on img at bounding box center [431, 156] width 39 height 29
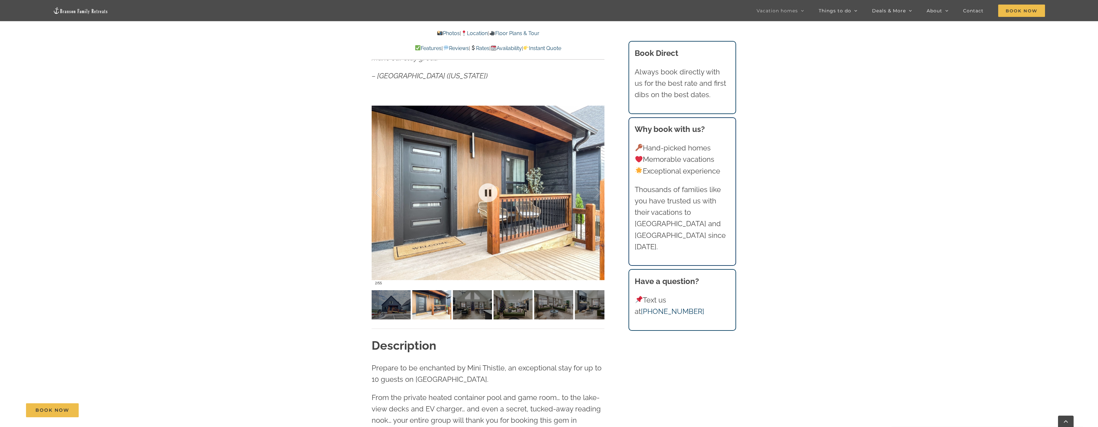
scroll to position [585, 0]
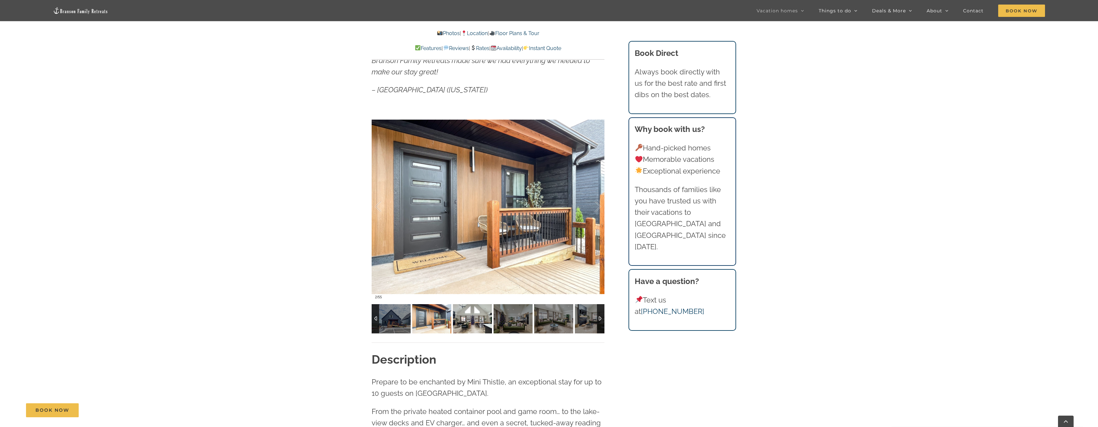
click at [465, 319] on img at bounding box center [472, 318] width 39 height 29
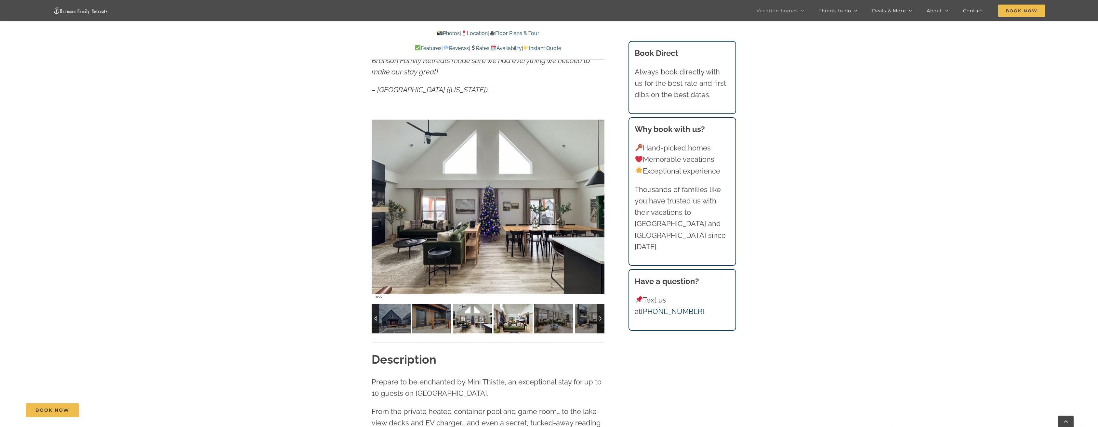
click at [516, 318] on img at bounding box center [513, 318] width 39 height 29
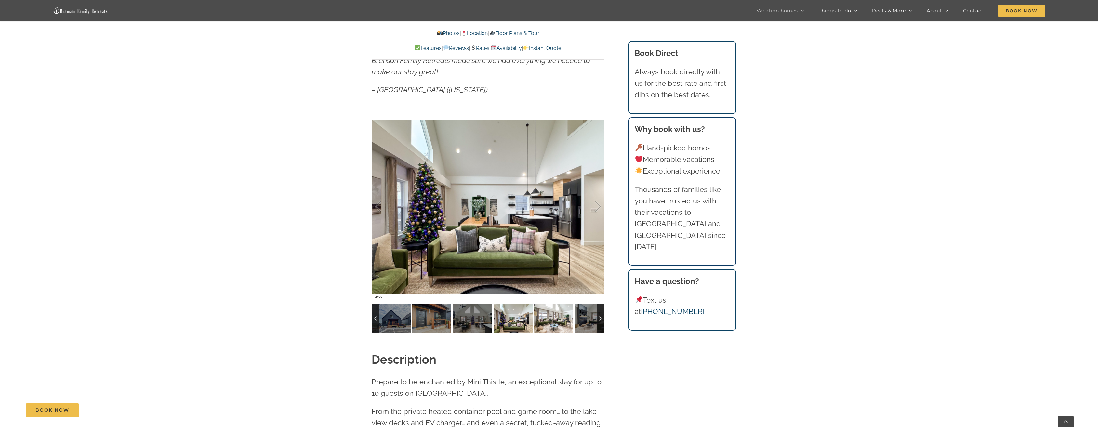
click at [568, 324] on img at bounding box center [553, 318] width 39 height 29
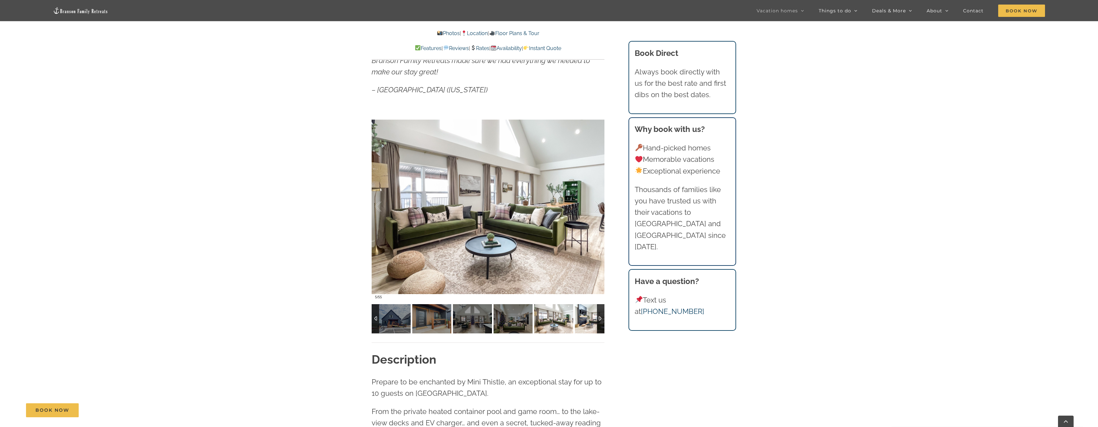
click at [581, 320] on img at bounding box center [594, 318] width 39 height 29
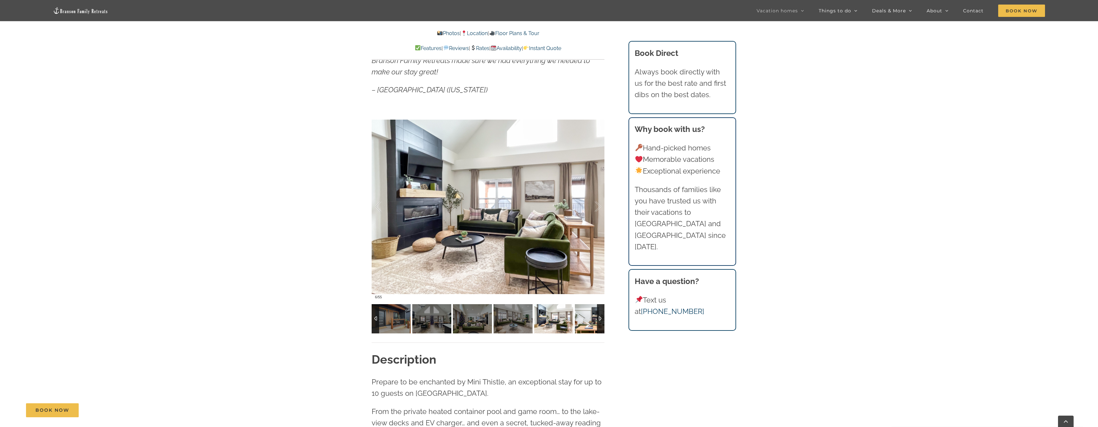
click at [581, 320] on img at bounding box center [594, 318] width 39 height 29
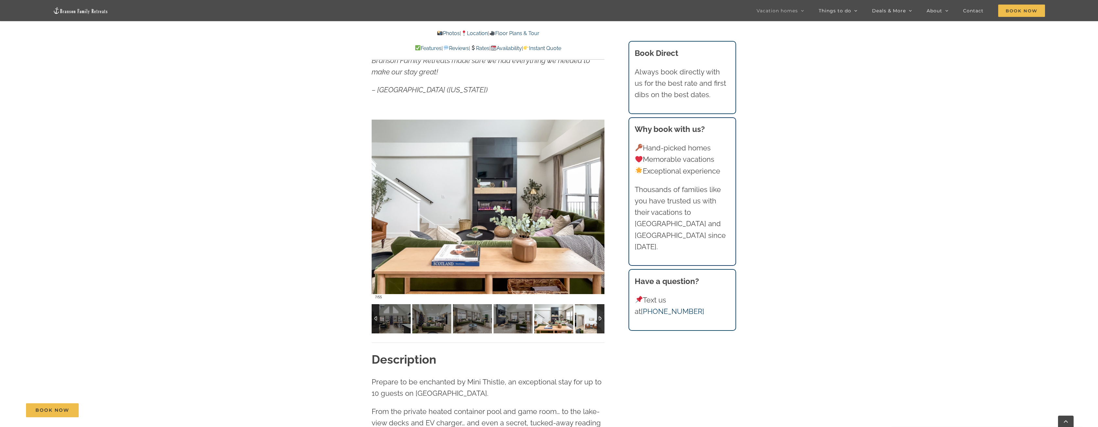
click at [581, 320] on img at bounding box center [594, 318] width 39 height 29
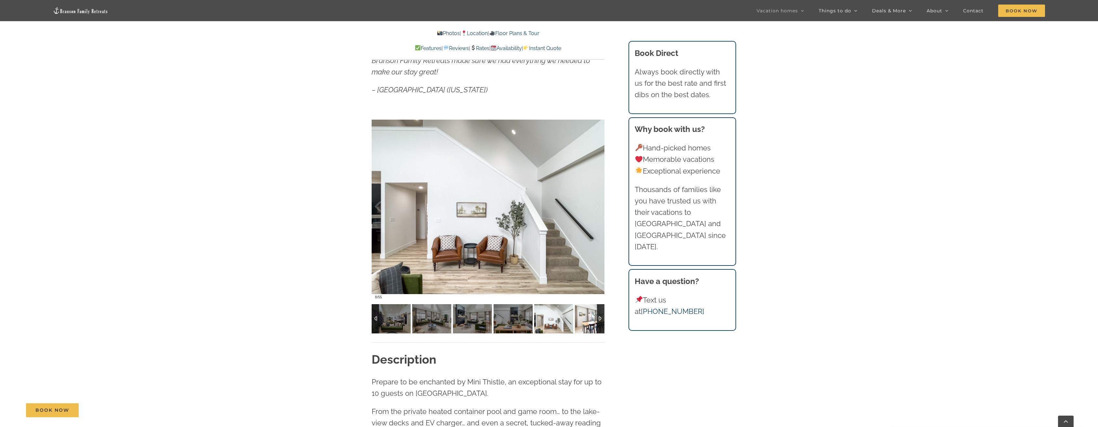
click at [581, 320] on img at bounding box center [594, 318] width 39 height 29
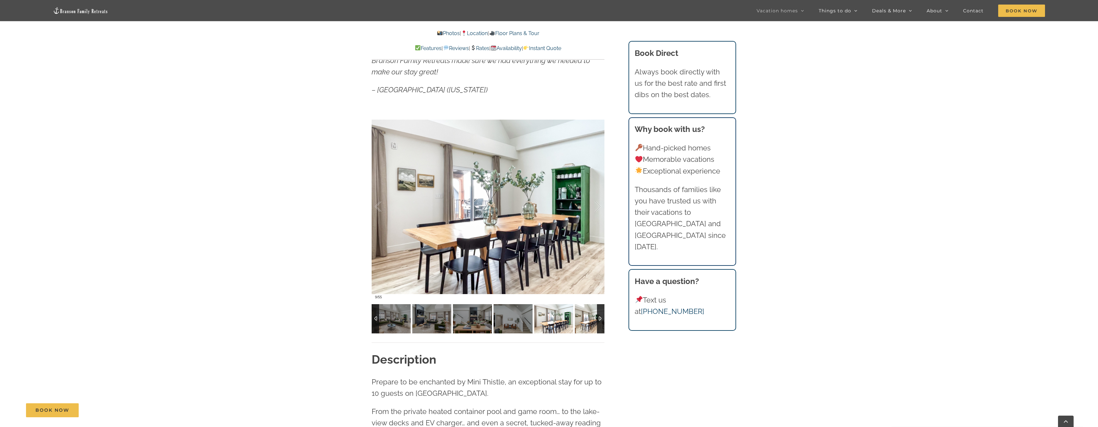
click at [581, 320] on img at bounding box center [594, 318] width 39 height 29
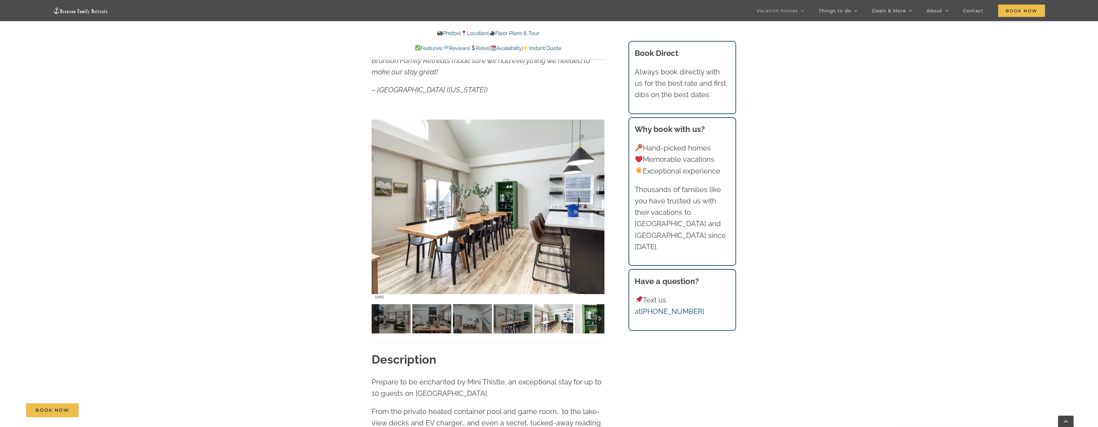
click at [581, 320] on img at bounding box center [594, 318] width 39 height 29
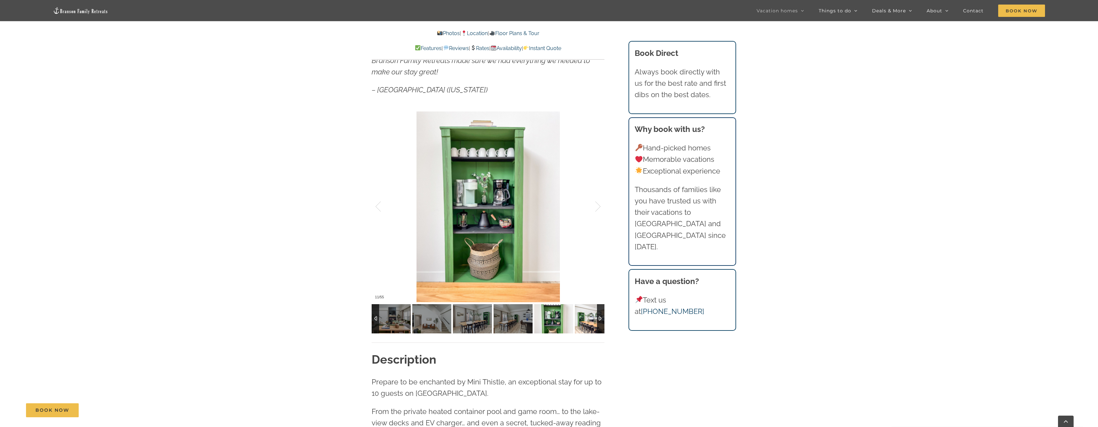
click at [581, 320] on img at bounding box center [594, 318] width 39 height 29
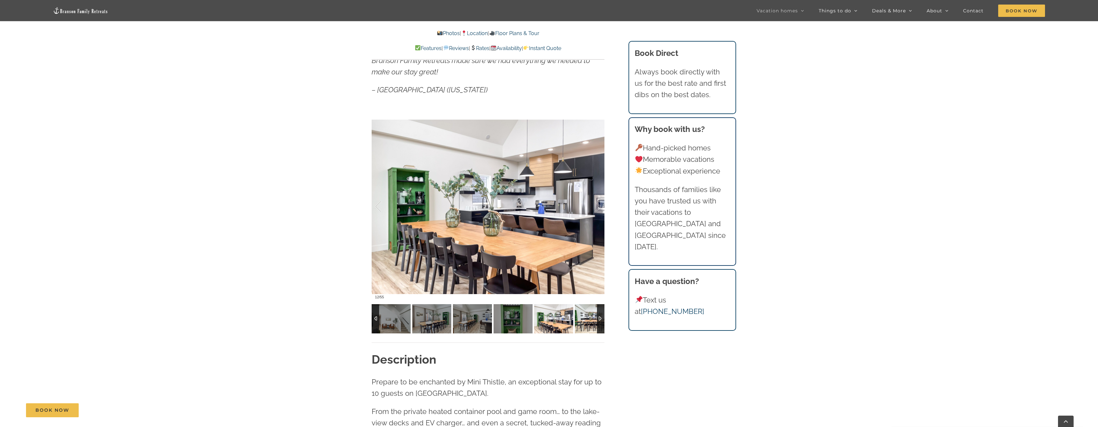
click at [581, 320] on img at bounding box center [594, 318] width 39 height 29
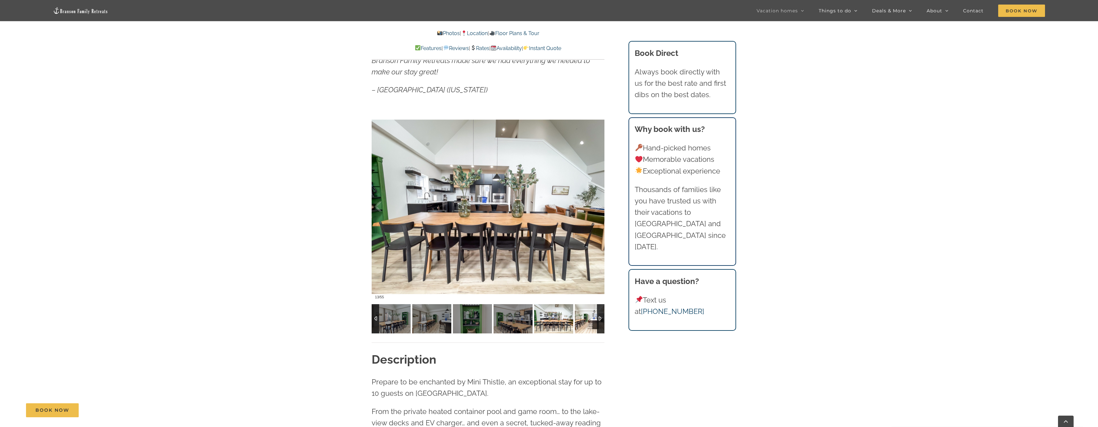
click at [581, 320] on img at bounding box center [594, 318] width 39 height 29
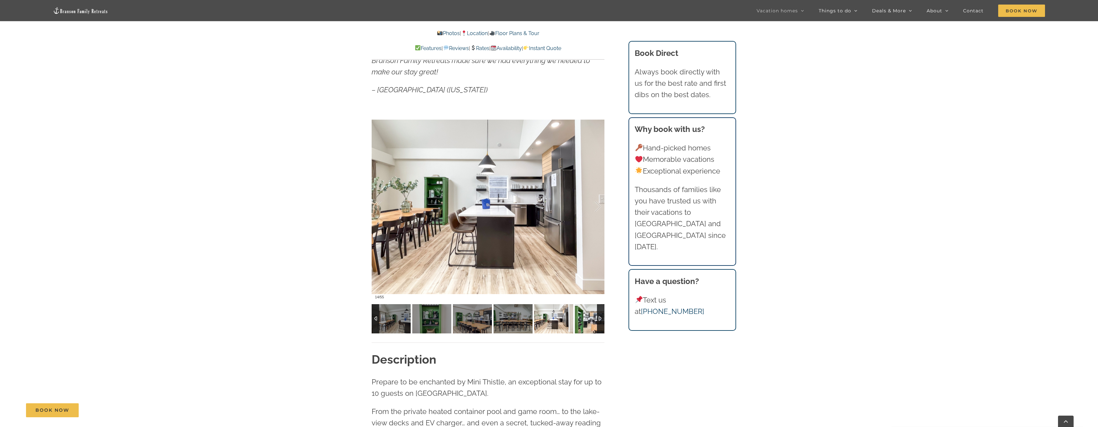
click at [581, 320] on img at bounding box center [594, 318] width 39 height 29
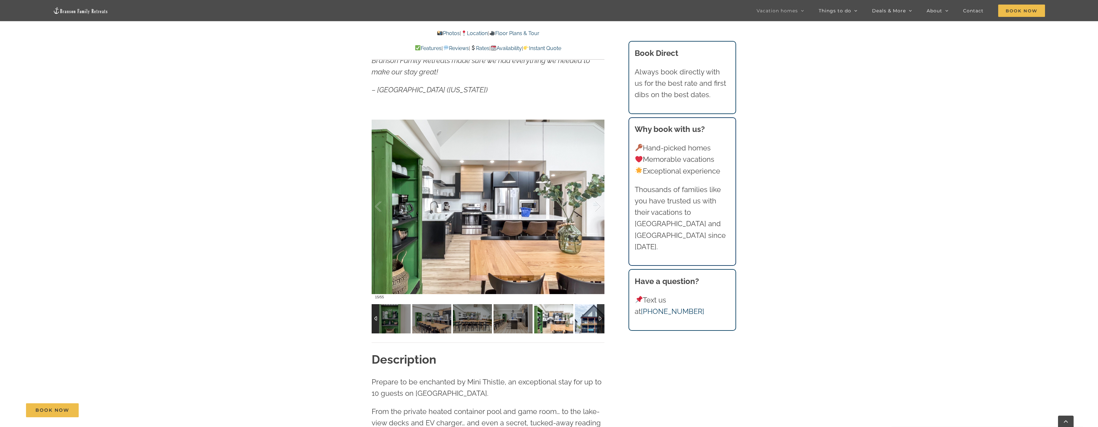
click at [581, 320] on img at bounding box center [594, 318] width 39 height 29
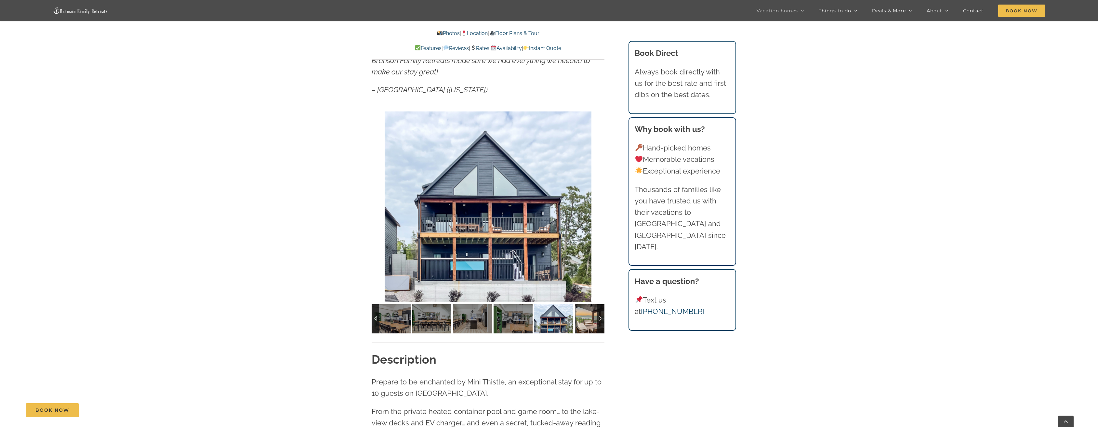
click at [581, 320] on img at bounding box center [594, 318] width 39 height 29
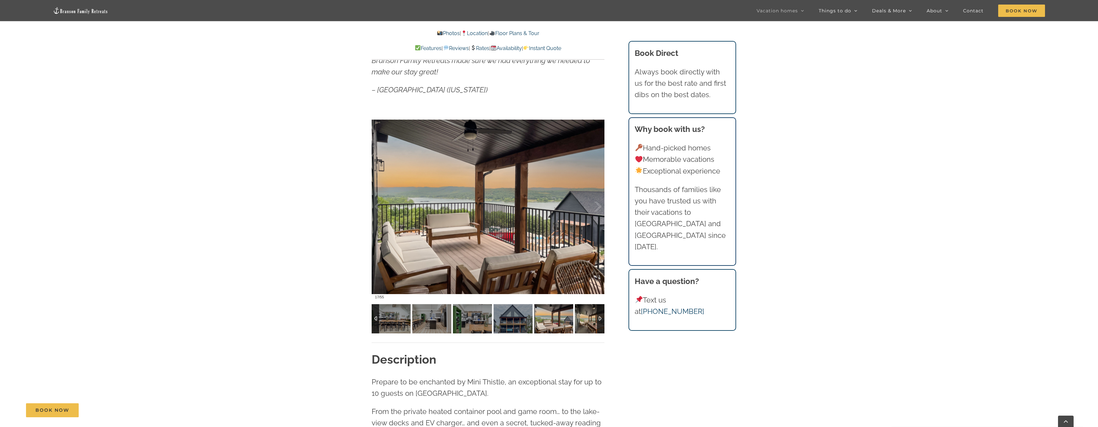
click at [581, 320] on img at bounding box center [594, 318] width 39 height 29
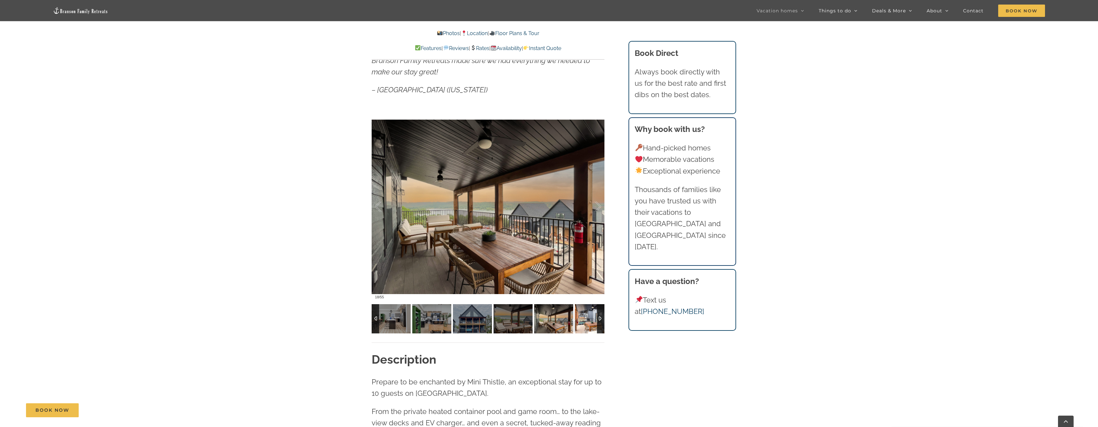
click at [581, 320] on img at bounding box center [594, 318] width 39 height 29
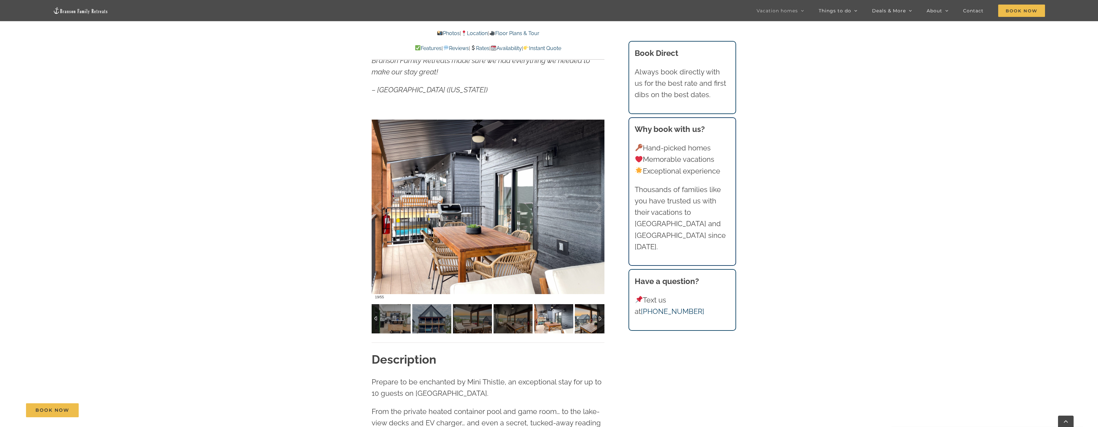
click at [581, 320] on img at bounding box center [594, 318] width 39 height 29
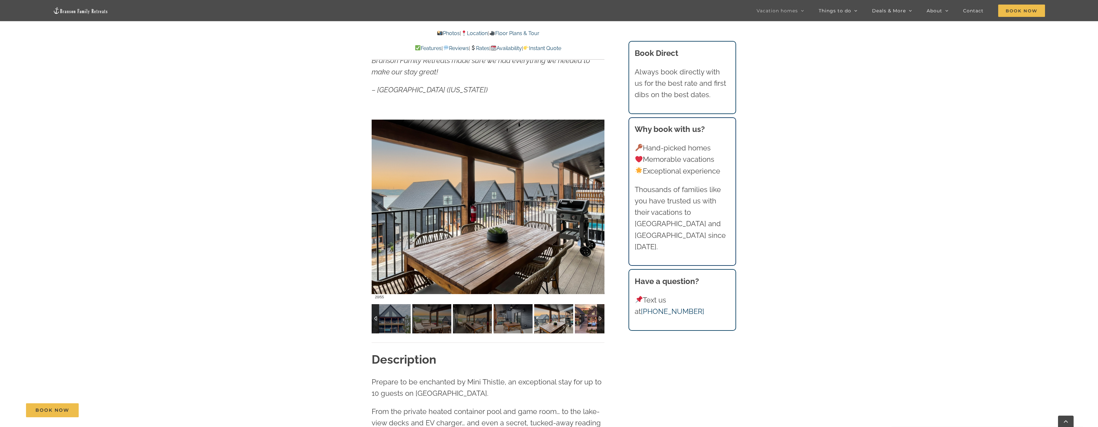
click at [581, 320] on img at bounding box center [594, 318] width 39 height 29
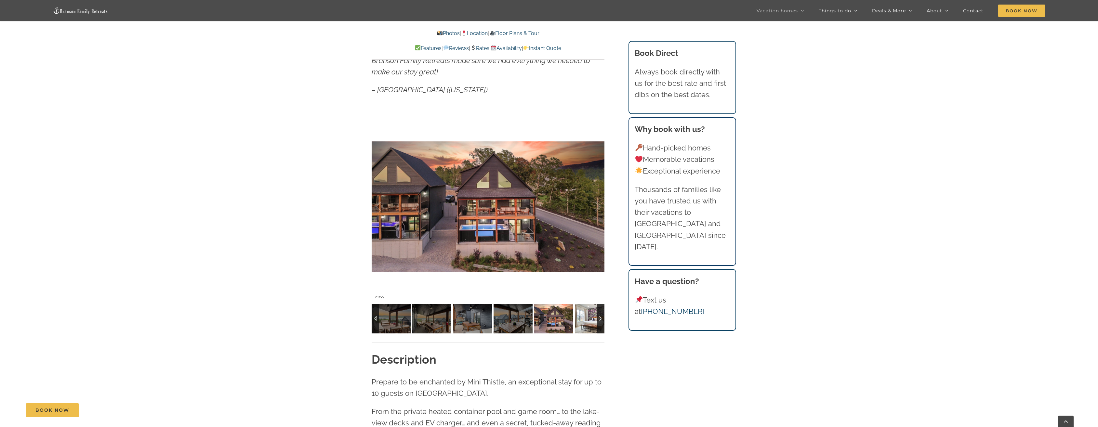
click at [581, 320] on img at bounding box center [594, 318] width 39 height 29
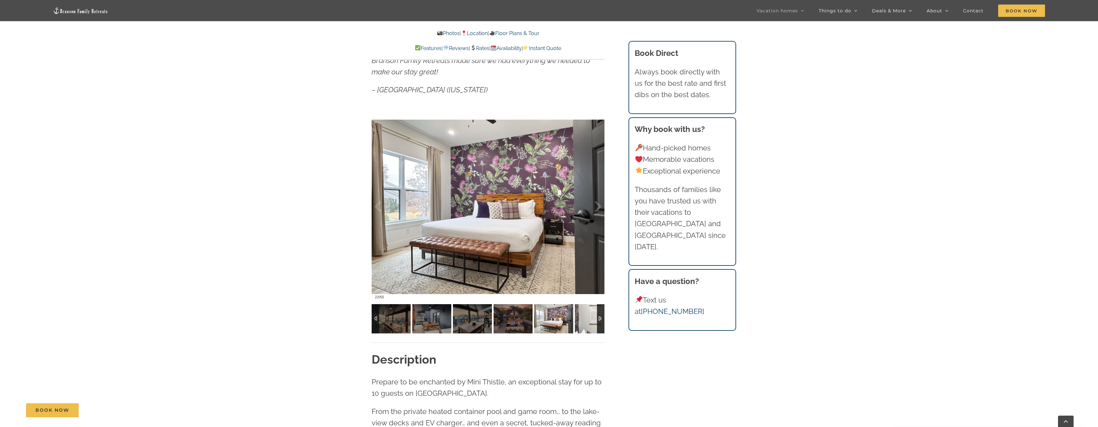
click at [581, 320] on img at bounding box center [594, 318] width 39 height 29
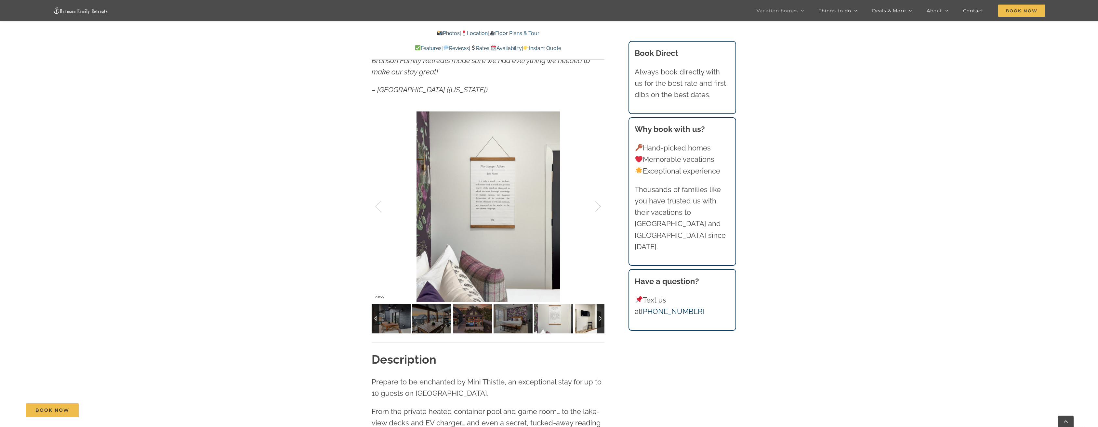
click at [581, 320] on img at bounding box center [594, 318] width 39 height 29
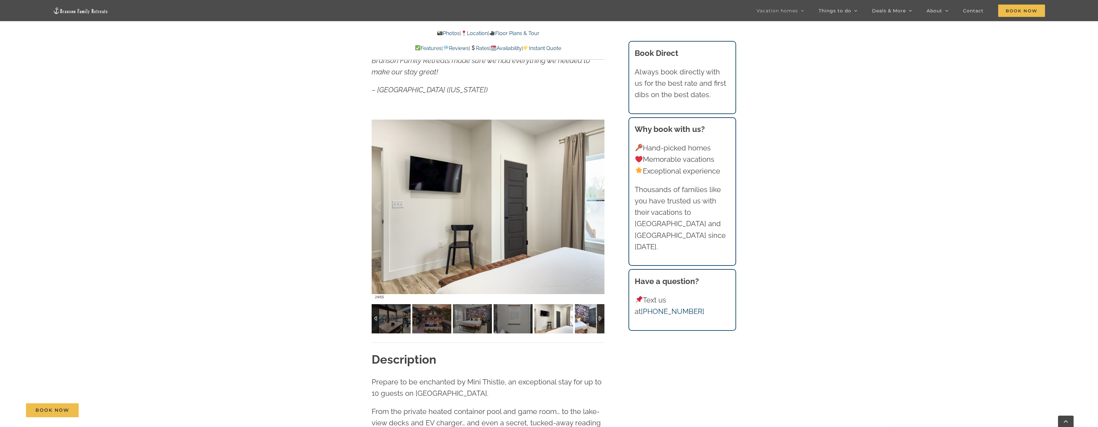
click at [581, 320] on img at bounding box center [594, 318] width 39 height 29
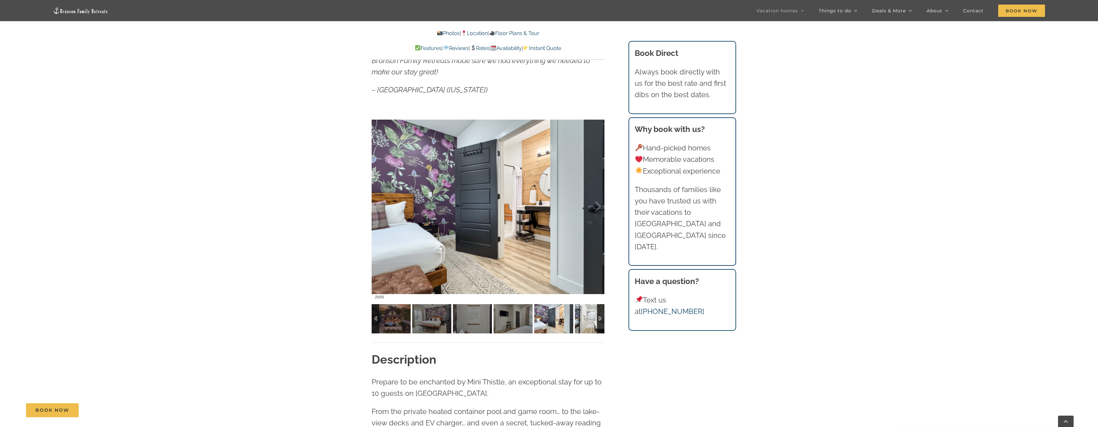
click at [581, 320] on img at bounding box center [594, 318] width 39 height 29
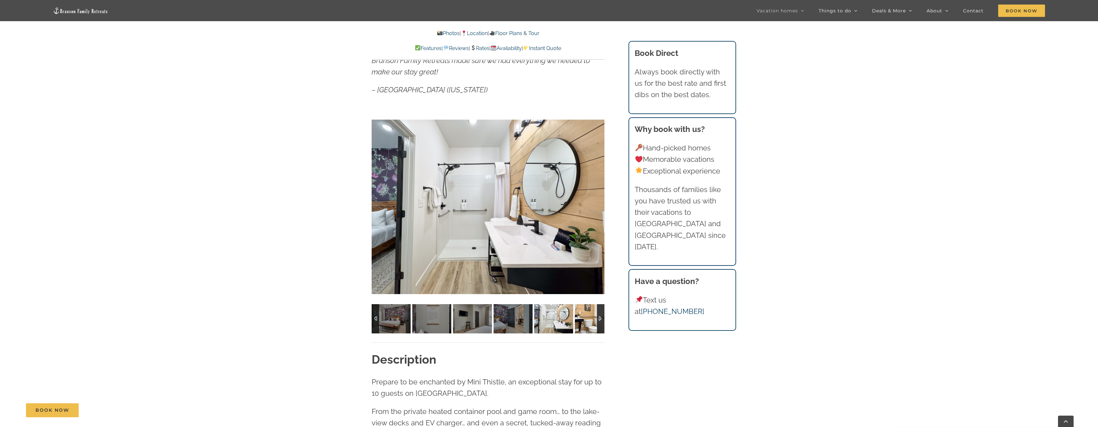
click at [581, 320] on img at bounding box center [594, 318] width 39 height 29
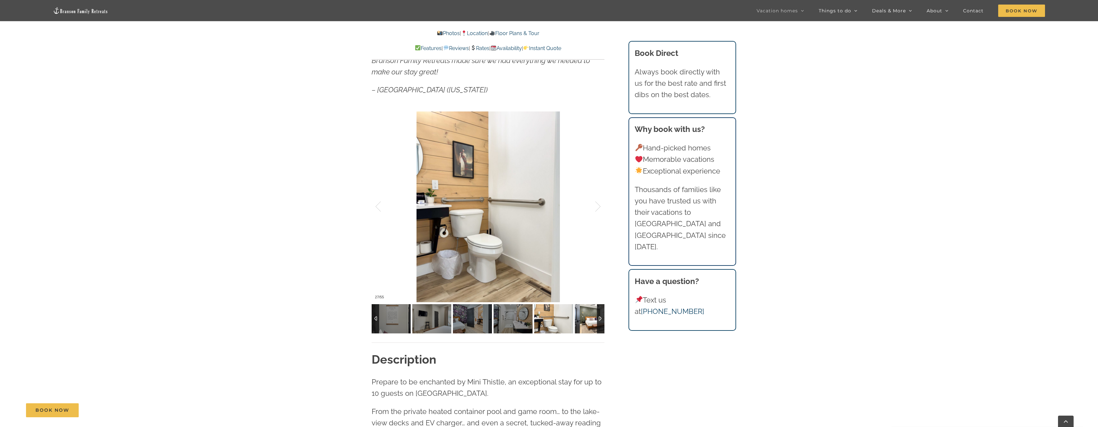
click at [581, 320] on img at bounding box center [594, 318] width 39 height 29
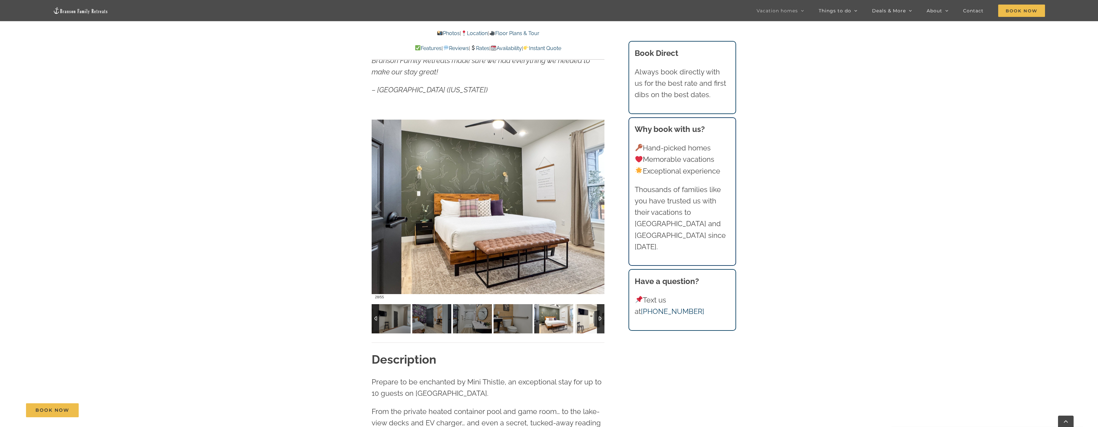
click at [581, 320] on img at bounding box center [594, 318] width 39 height 29
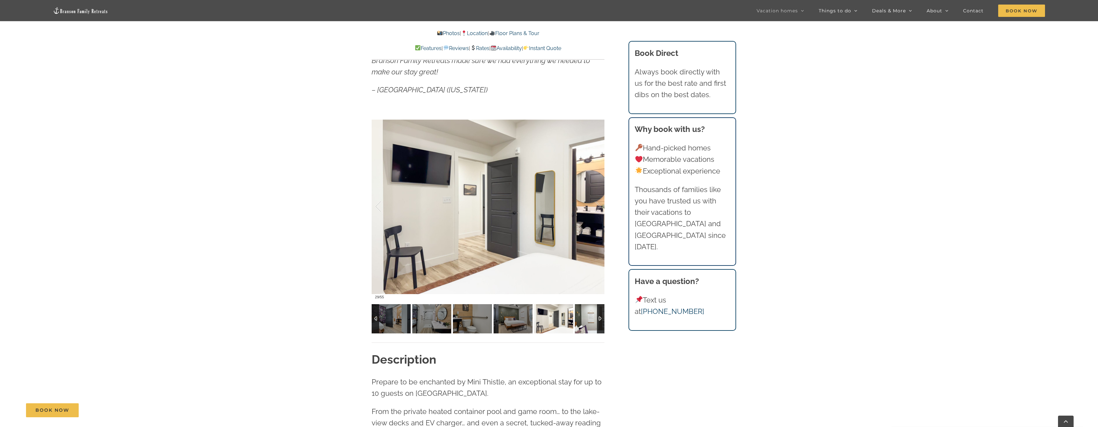
click at [581, 320] on img at bounding box center [594, 318] width 39 height 29
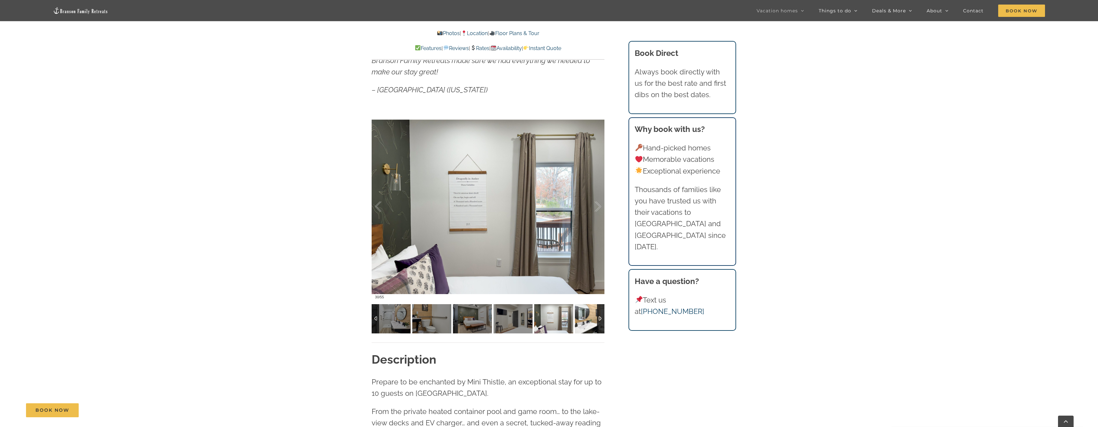
click at [581, 320] on img at bounding box center [594, 318] width 39 height 29
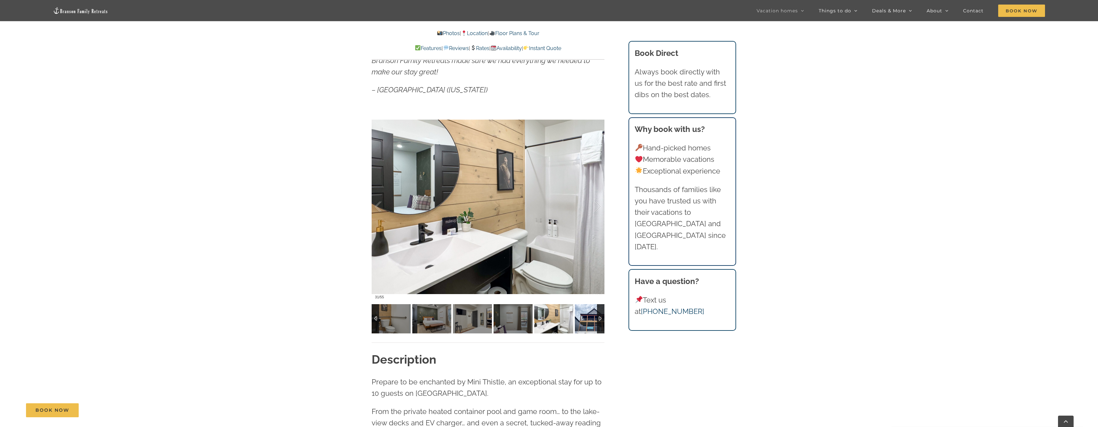
click at [581, 320] on img at bounding box center [594, 318] width 39 height 29
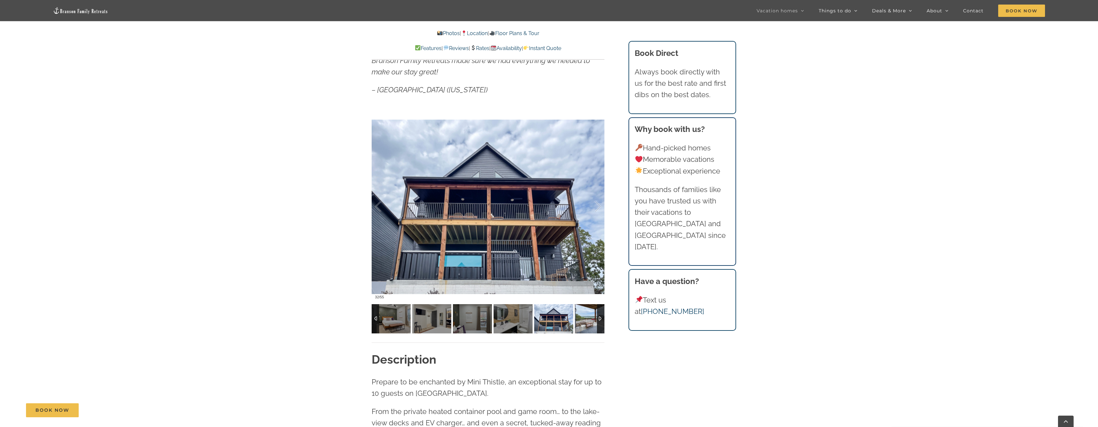
click at [581, 320] on img at bounding box center [594, 318] width 39 height 29
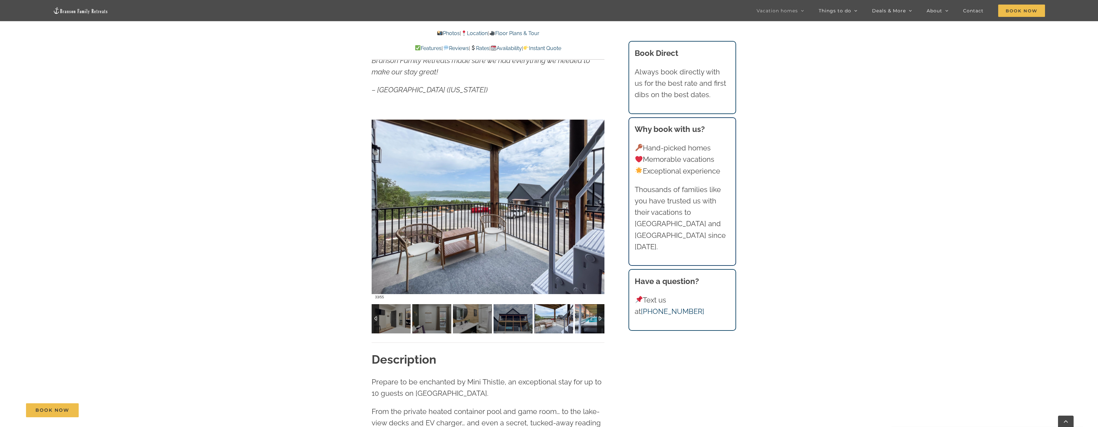
click at [581, 318] on img at bounding box center [594, 318] width 39 height 29
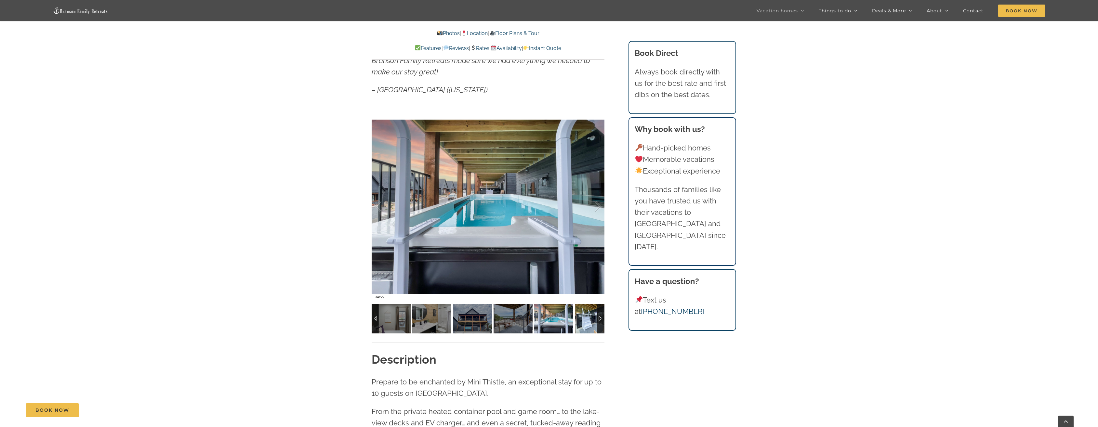
click at [581, 318] on img at bounding box center [594, 318] width 39 height 29
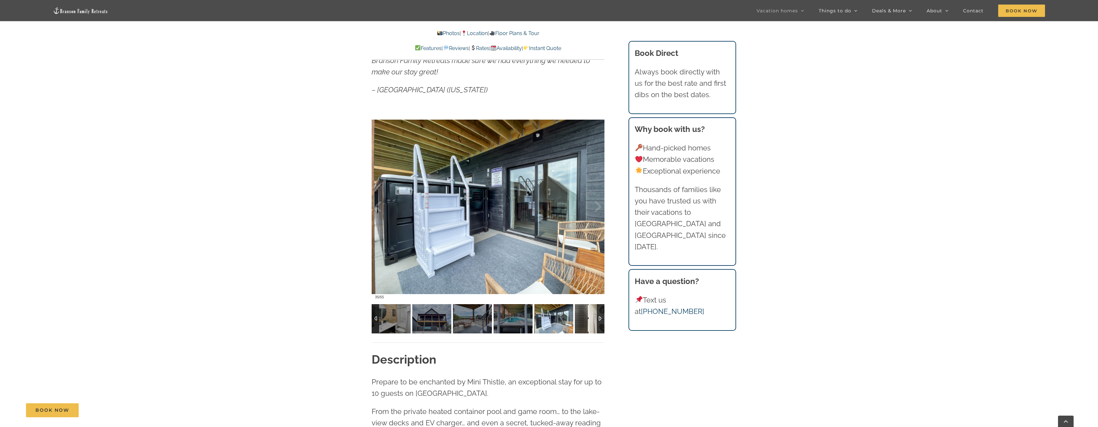
click at [582, 318] on img at bounding box center [594, 318] width 39 height 29
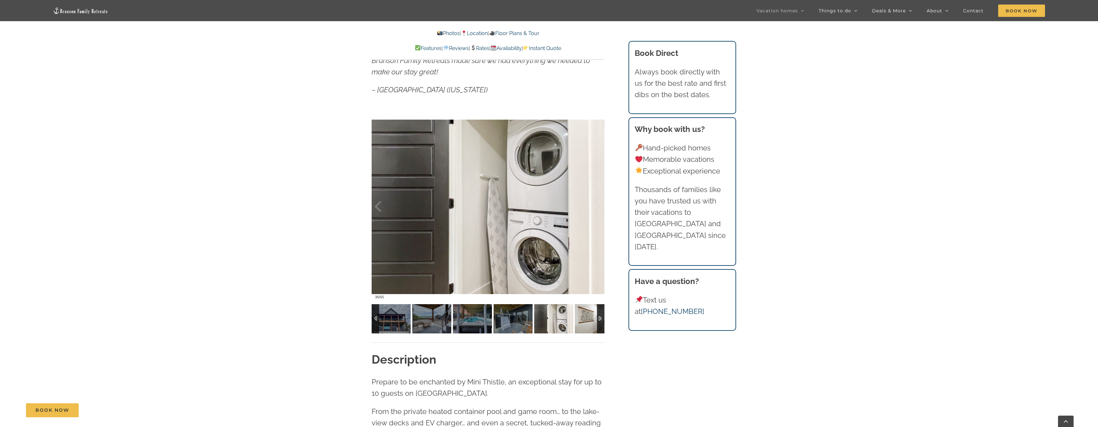
click at [582, 318] on img at bounding box center [594, 318] width 39 height 29
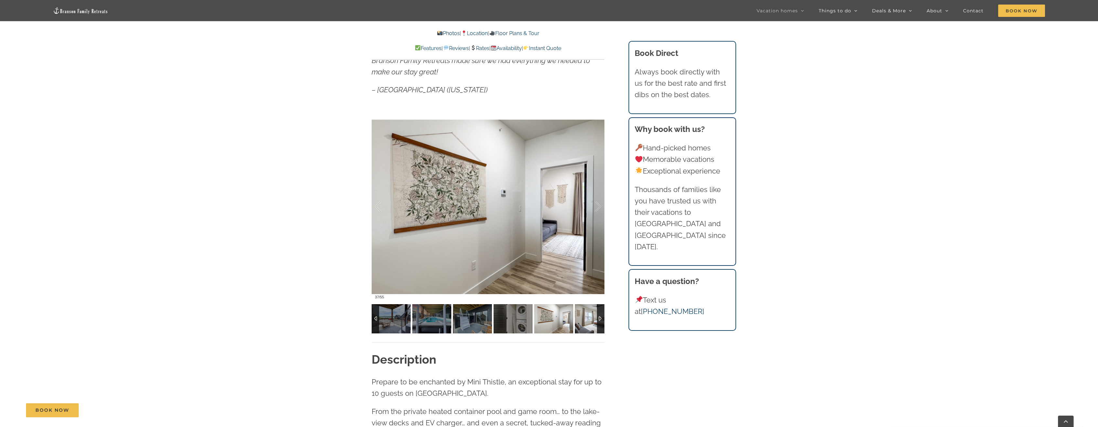
click at [582, 318] on img at bounding box center [594, 318] width 39 height 29
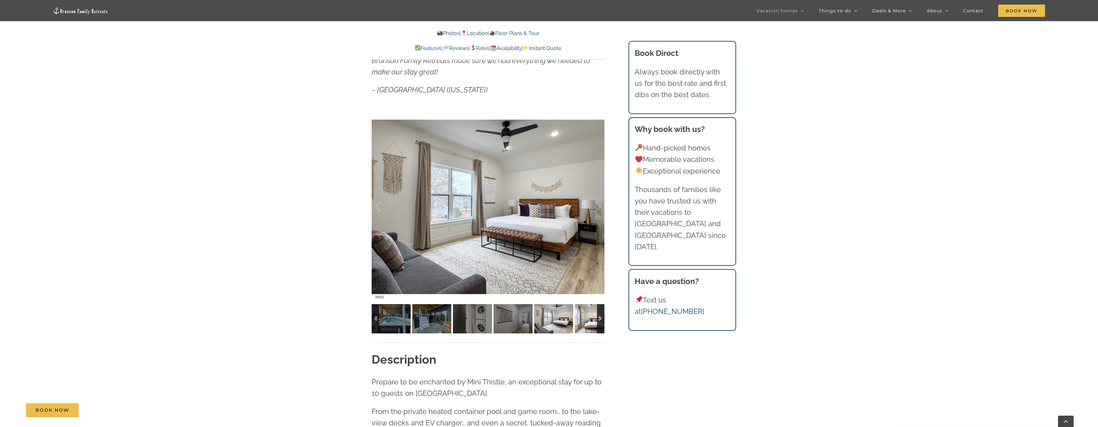
click at [582, 318] on img at bounding box center [594, 318] width 39 height 29
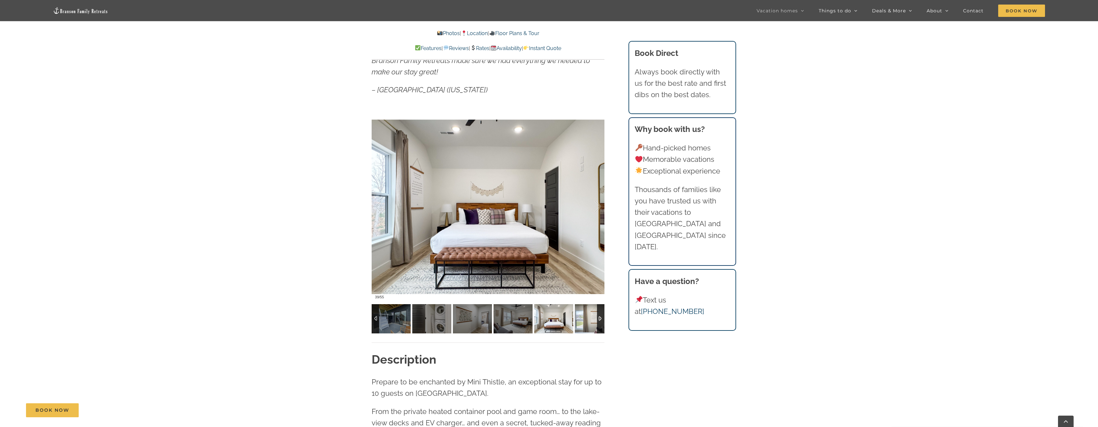
click at [582, 318] on img at bounding box center [594, 318] width 39 height 29
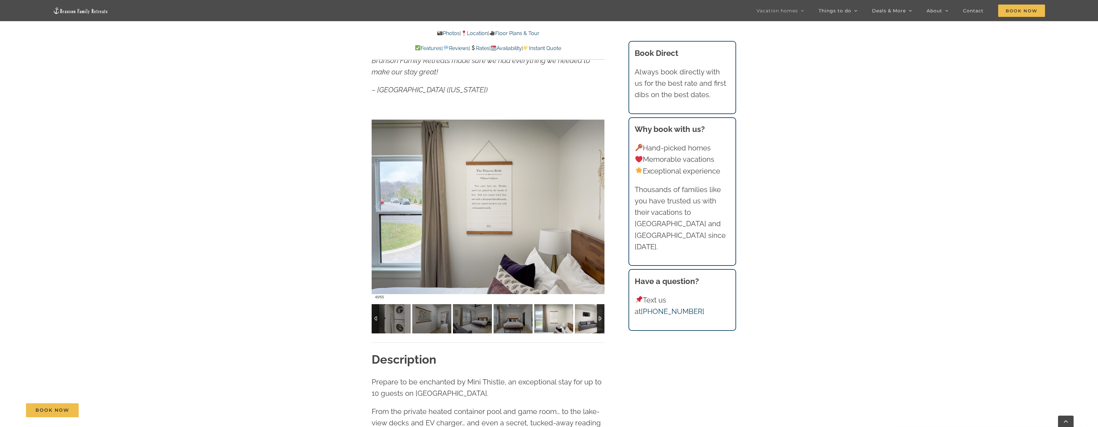
click at [582, 318] on img at bounding box center [594, 318] width 39 height 29
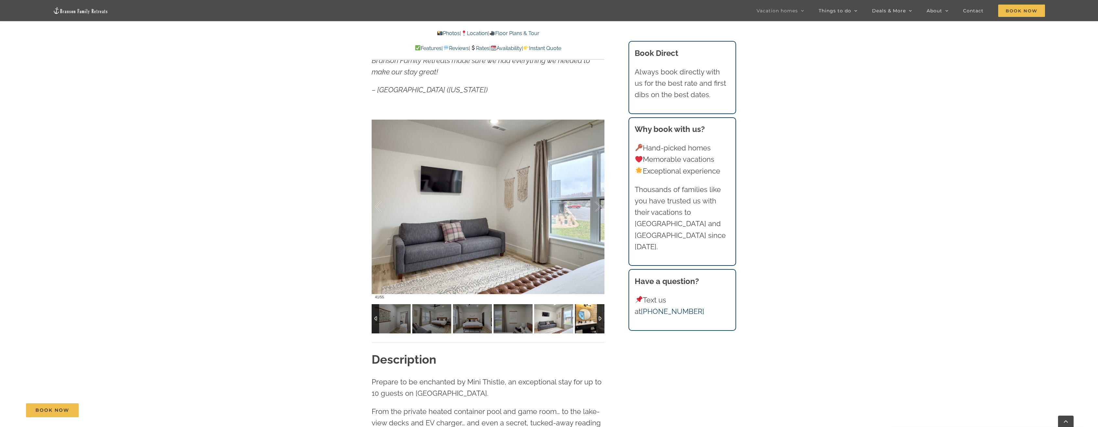
click at [582, 318] on img at bounding box center [594, 318] width 39 height 29
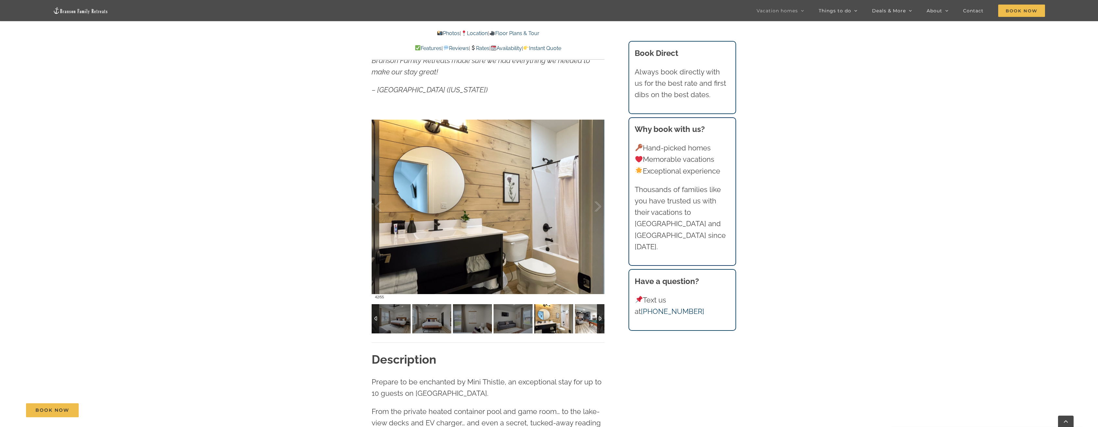
click at [582, 318] on img at bounding box center [594, 318] width 39 height 29
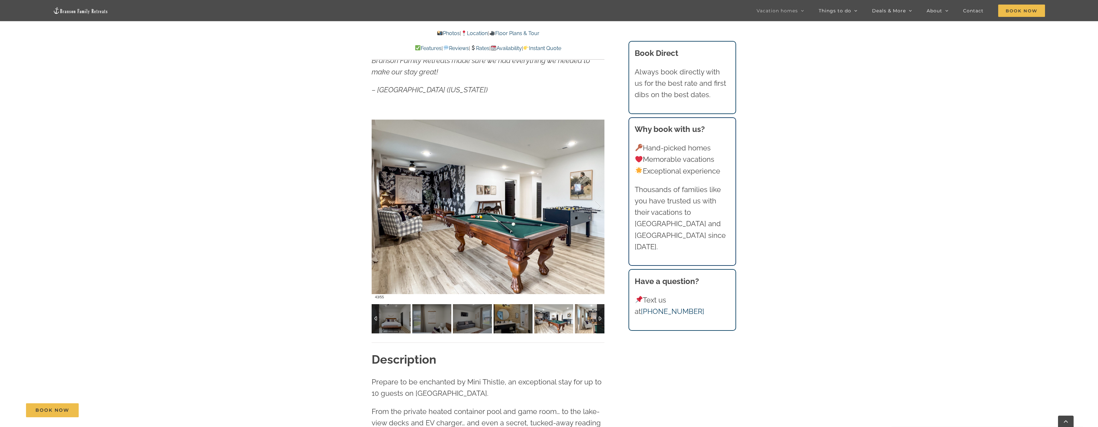
click at [582, 318] on img at bounding box center [594, 318] width 39 height 29
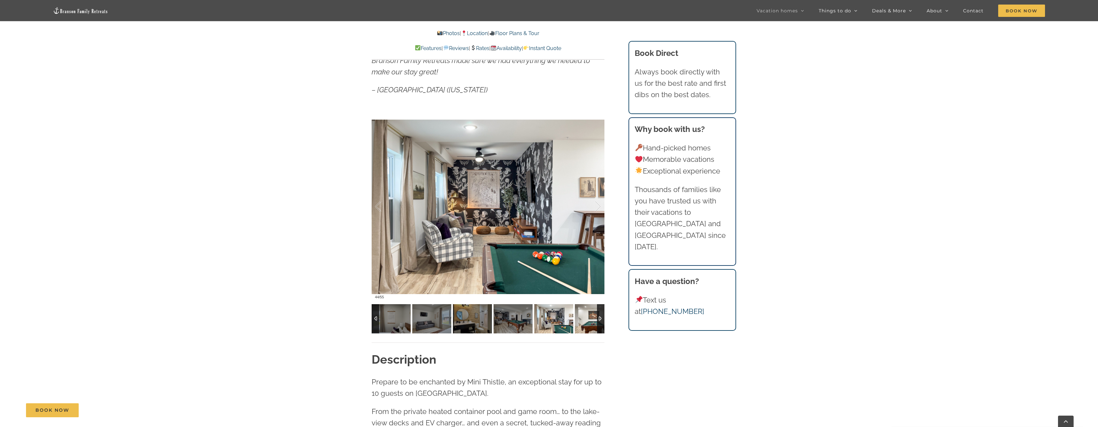
click at [582, 318] on img at bounding box center [594, 318] width 39 height 29
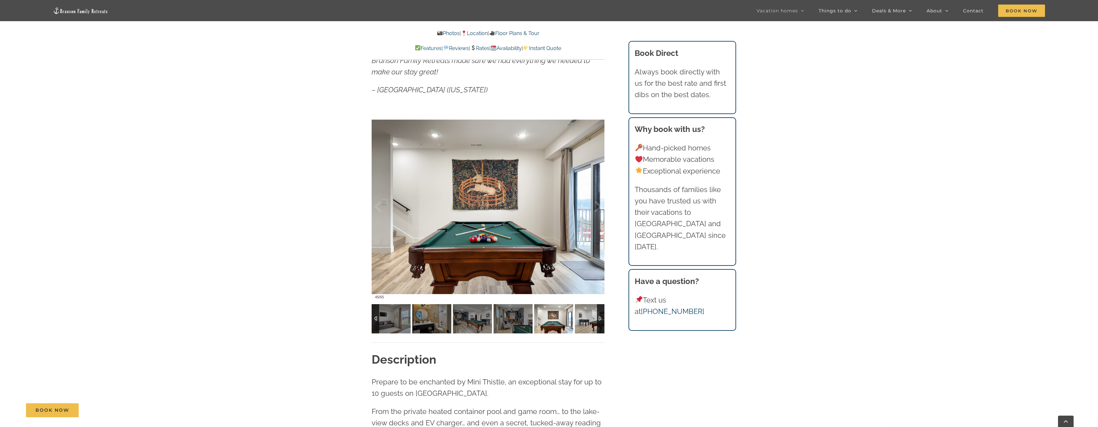
click at [582, 318] on img at bounding box center [594, 318] width 39 height 29
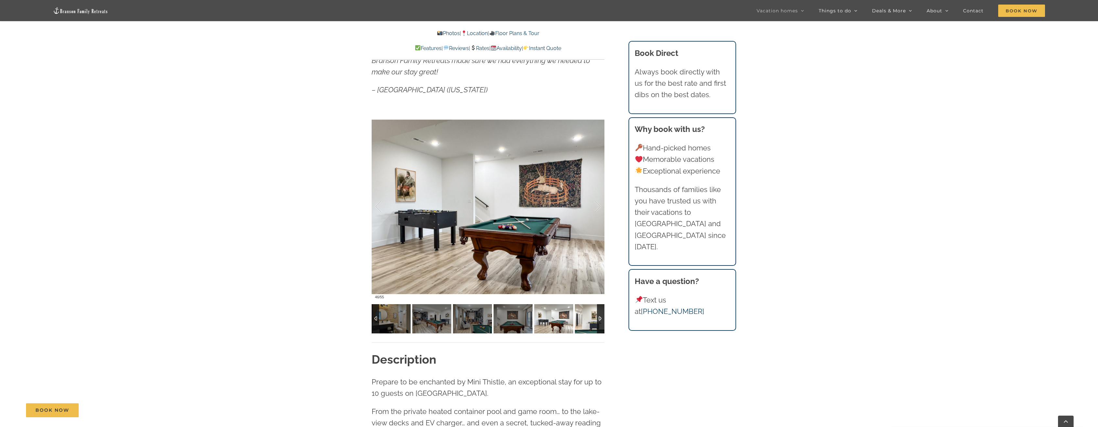
click at [582, 318] on img at bounding box center [594, 318] width 39 height 29
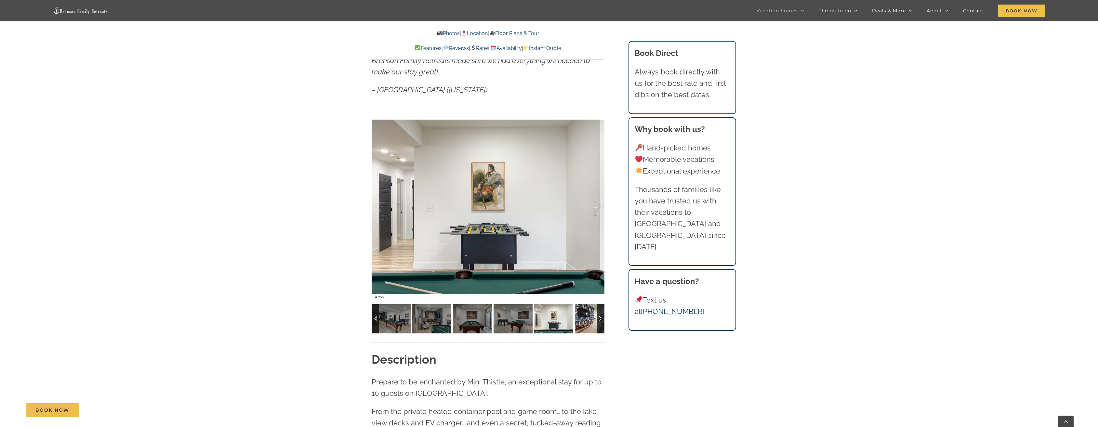
click at [582, 318] on img at bounding box center [594, 318] width 39 height 29
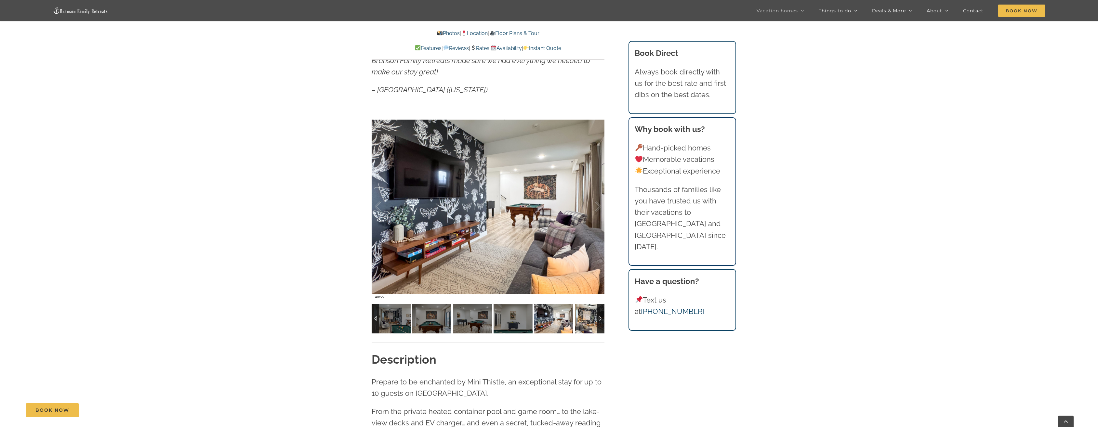
click at [582, 318] on img at bounding box center [594, 318] width 39 height 29
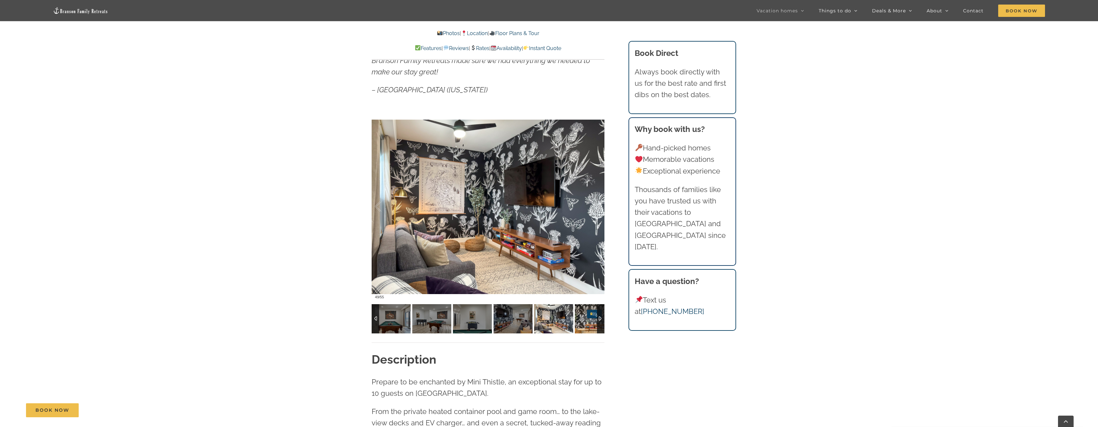
click at [582, 318] on img at bounding box center [594, 318] width 39 height 29
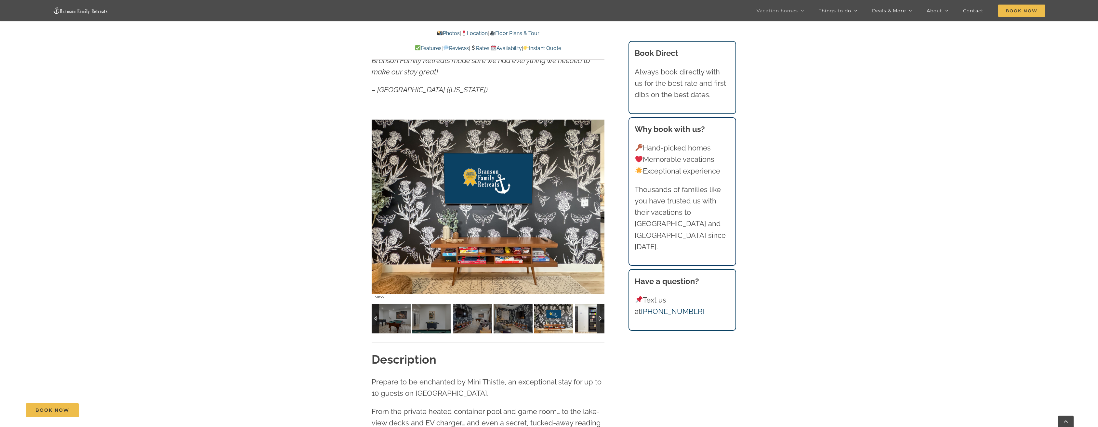
click at [582, 318] on img at bounding box center [594, 318] width 39 height 29
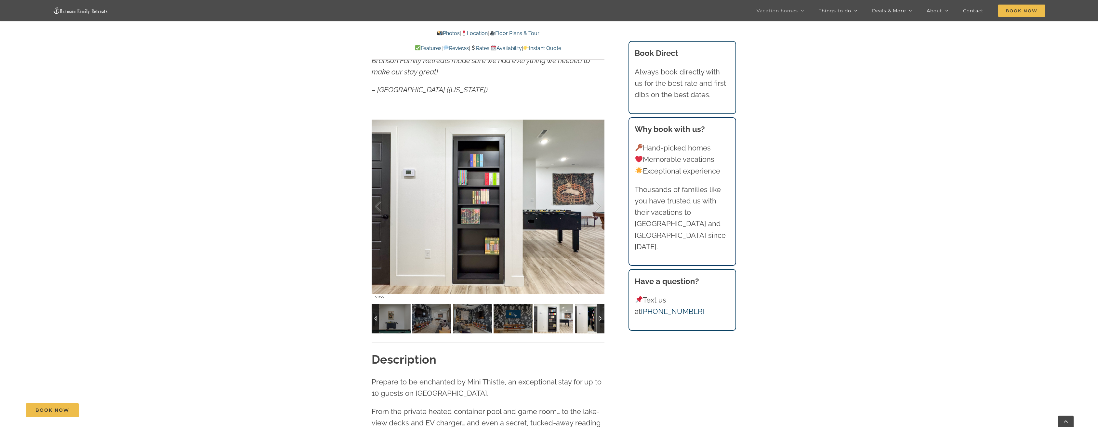
click at [582, 318] on img at bounding box center [594, 318] width 39 height 29
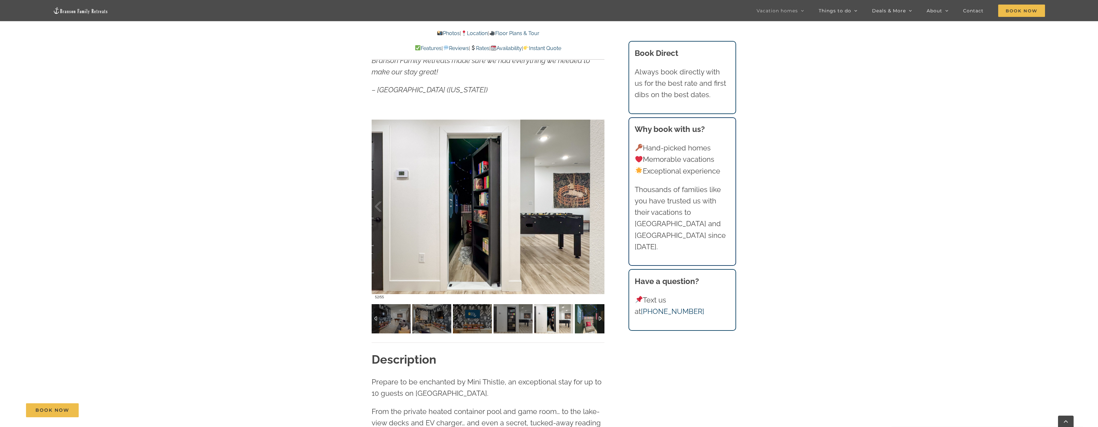
click at [582, 318] on img at bounding box center [594, 318] width 39 height 29
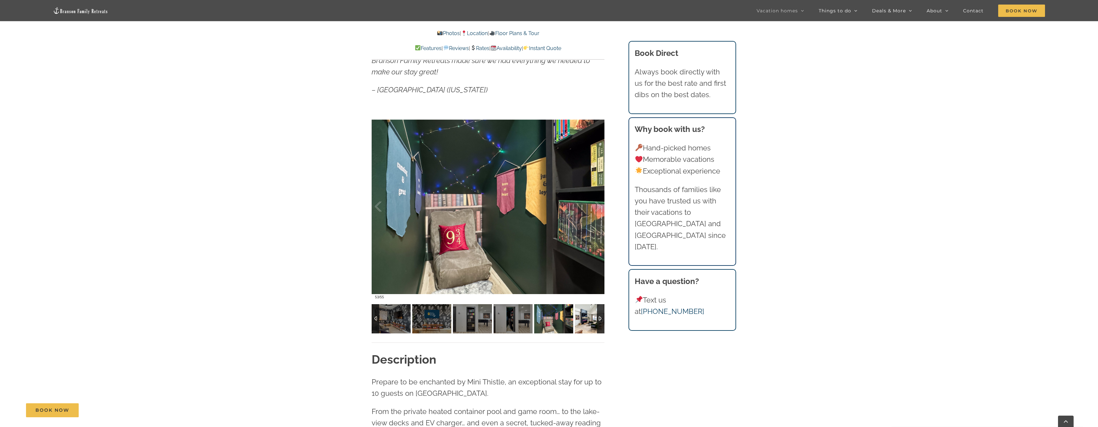
click at [582, 319] on img at bounding box center [594, 318] width 39 height 29
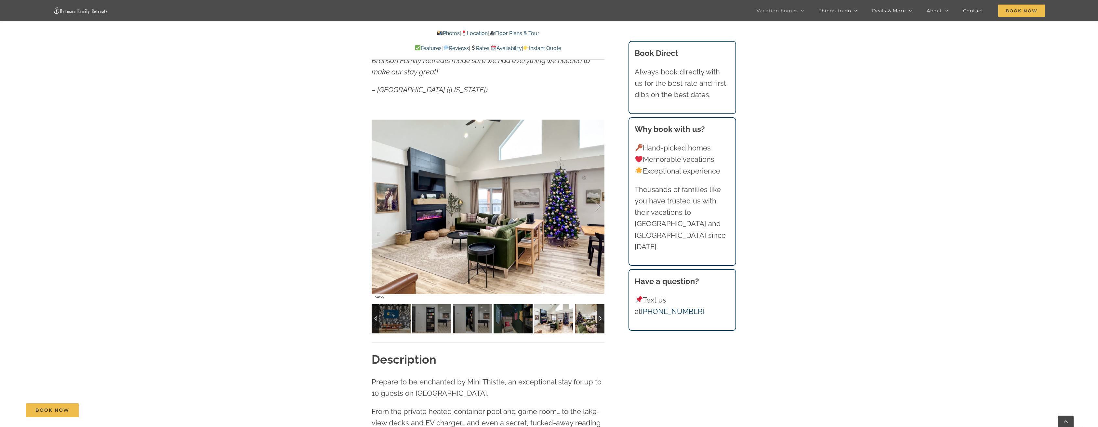
click at [582, 319] on img at bounding box center [594, 318] width 39 height 29
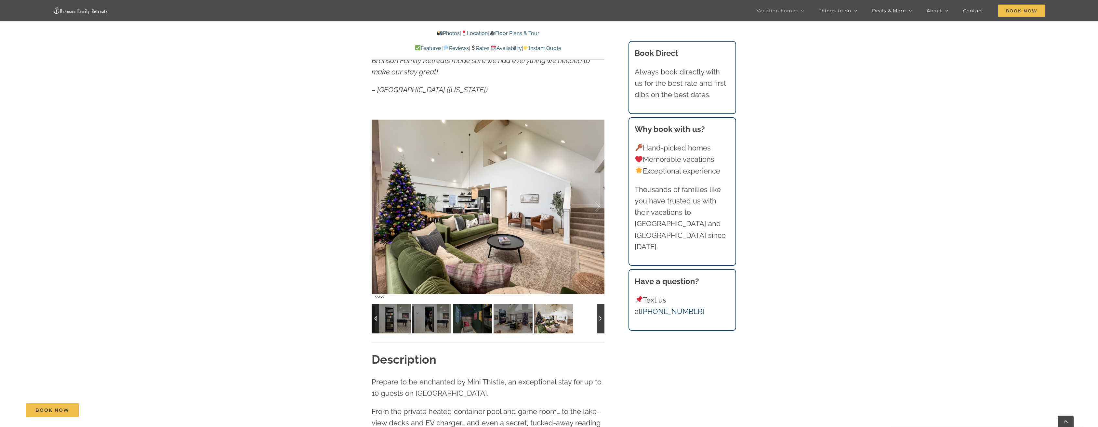
click at [582, 319] on div at bounding box center [488, 318] width 233 height 29
click at [586, 319] on div at bounding box center [488, 318] width 233 height 29
click at [587, 321] on div at bounding box center [488, 318] width 233 height 29
click at [595, 319] on div at bounding box center [488, 318] width 233 height 29
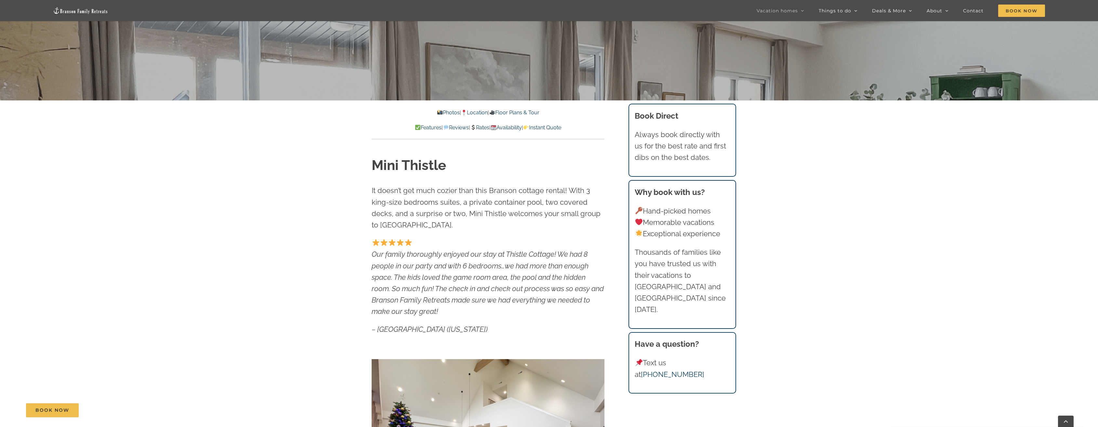
scroll to position [358, 0]
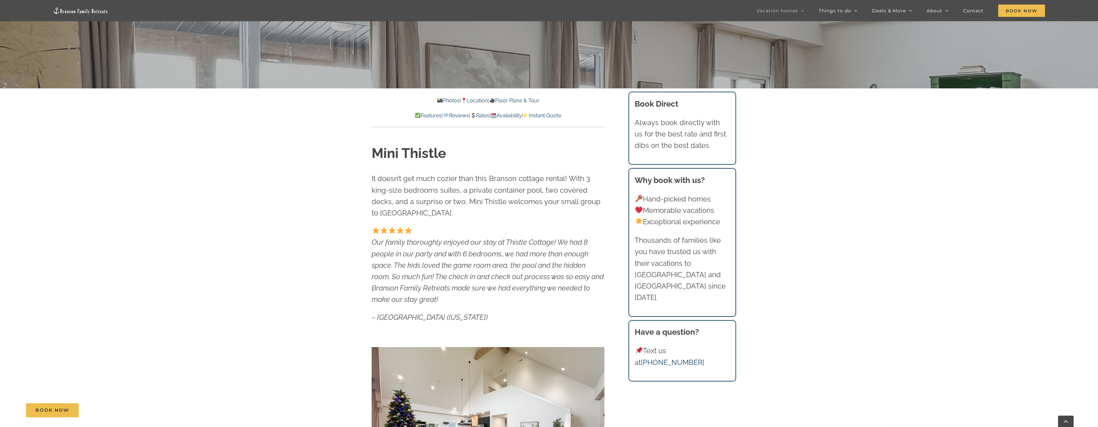
click at [522, 115] on link "Availability" at bounding box center [506, 116] width 31 height 6
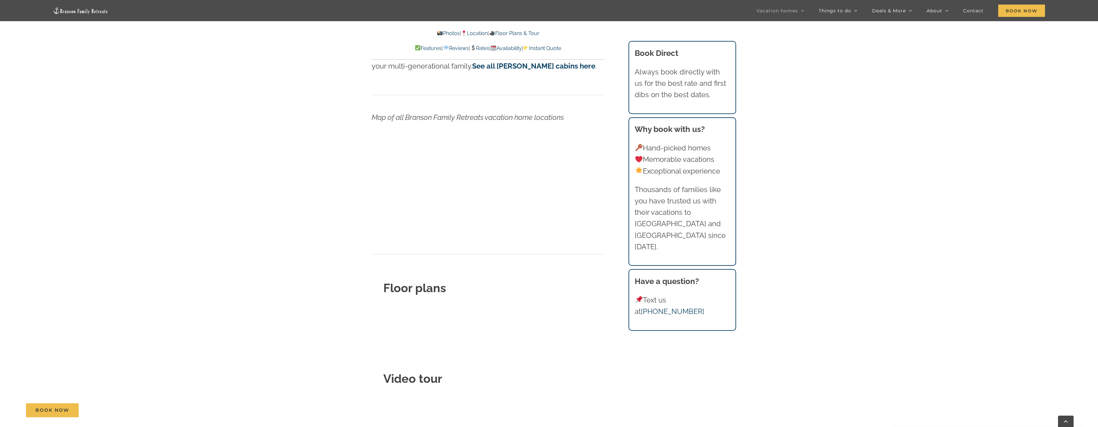
scroll to position [2390, 0]
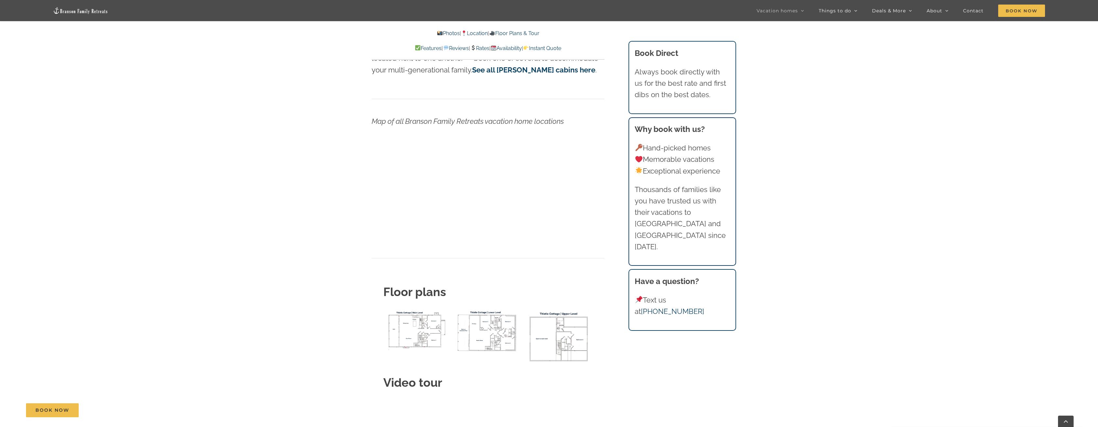
click at [829, 202] on main "Mini Thistle Cottage at Table Rock Lake | Branson Family Retreats tyann.vhb@gma…" at bounding box center [549, 358] width 1098 height 4602
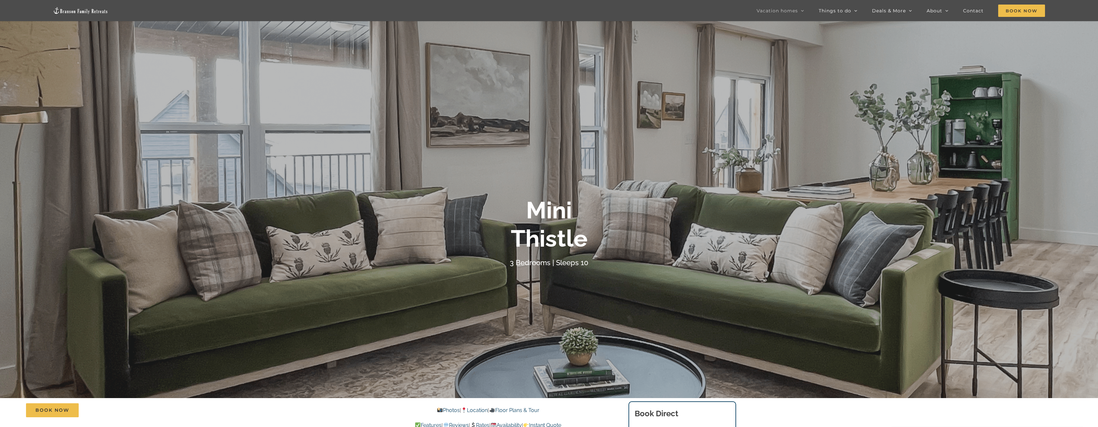
scroll to position [0, 0]
